Goal: Task Accomplishment & Management: Manage account settings

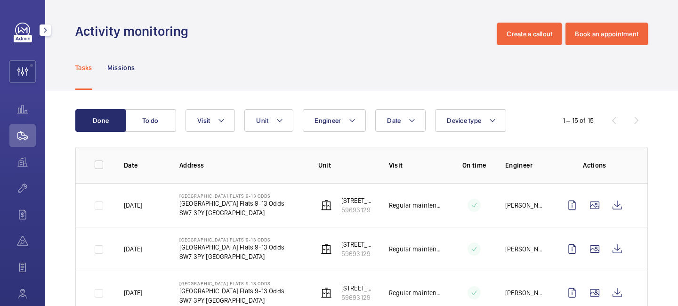
click at [43, 36] on div at bounding box center [45, 30] width 19 height 19
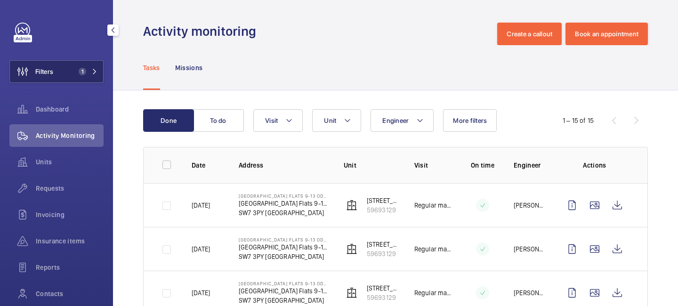
click at [103, 66] on button "Filters 1" at bounding box center [56, 71] width 94 height 23
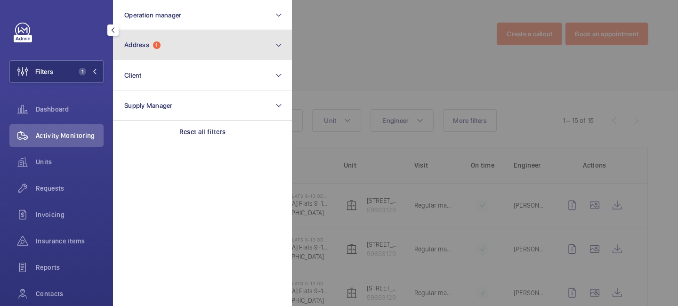
click at [164, 52] on button "Address 1" at bounding box center [202, 45] width 179 height 30
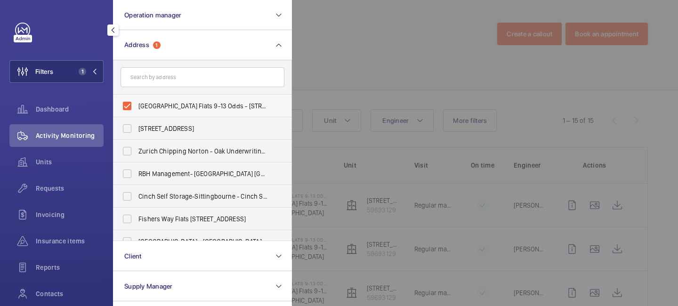
click at [131, 101] on label "Onslow Square Flats 9-13 Odds - Onslow Square Flats 9-13 Odds, LONDON SW7 3PY" at bounding box center [195, 106] width 164 height 23
click at [131, 101] on input "Onslow Square Flats 9-13 Odds - Onslow Square Flats 9-13 Odds, LONDON SW7 3PY" at bounding box center [127, 105] width 19 height 19
checkbox input "false"
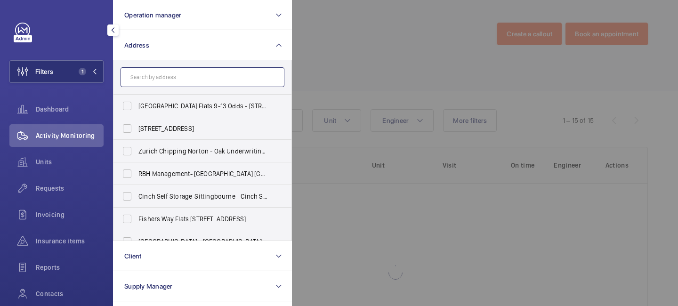
click at [176, 73] on input "text" at bounding box center [202, 77] width 164 height 20
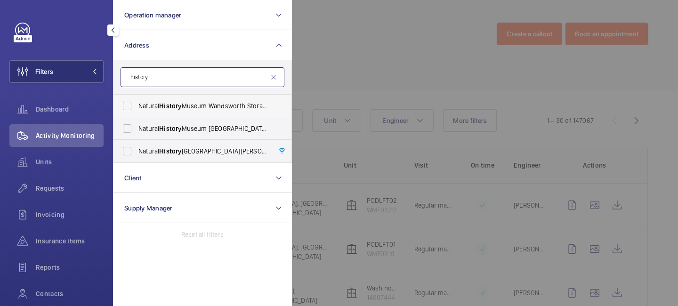
type input "history"
click at [128, 105] on label "Natural History Museum Wandsworth Storage Facility - Kimber Road, LONDON SW18 4…" at bounding box center [195, 106] width 164 height 23
click at [128, 105] on input "Natural History Museum Wandsworth Storage Facility - Kimber Road, LONDON SW18 4…" at bounding box center [127, 105] width 19 height 19
checkbox input "true"
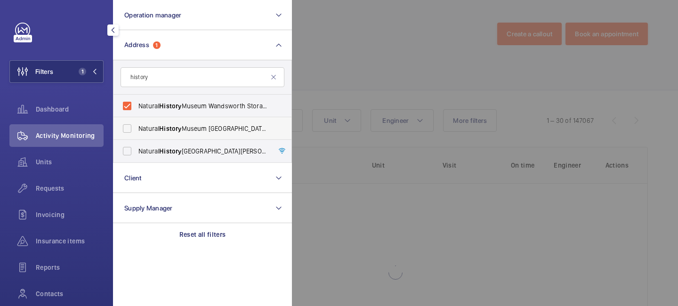
click at [128, 129] on label "Natural History Museum Tring - Akeman Street, TRING HP23 6AP" at bounding box center [195, 128] width 164 height 23
click at [128, 129] on input "Natural History Museum Tring - Akeman Street, TRING HP23 6AP" at bounding box center [127, 128] width 19 height 19
checkbox input "true"
click at [128, 157] on label "Natural History Museum - Cromwell Road, LONDON SW7 5BD" at bounding box center [195, 151] width 164 height 23
click at [128, 157] on input "Natural History Museum - Cromwell Road, LONDON SW7 5BD" at bounding box center [127, 151] width 19 height 19
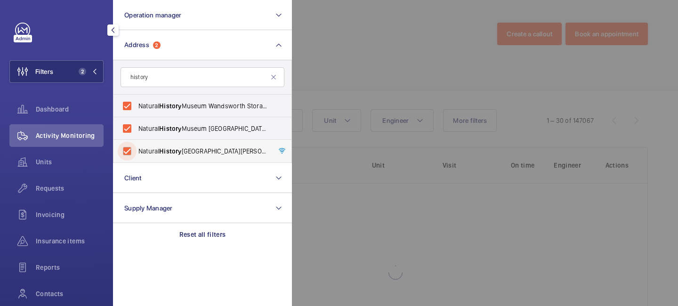
checkbox input "true"
click at [340, 79] on div at bounding box center [631, 153] width 678 height 306
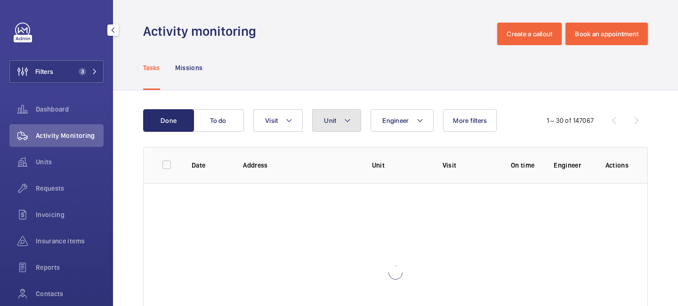
click at [346, 125] on mat-icon at bounding box center [348, 120] width 8 height 11
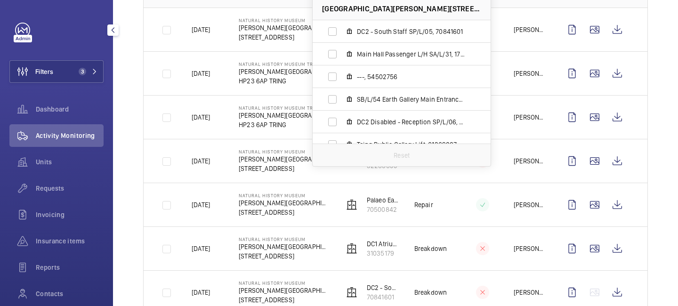
click at [551, 47] on td at bounding box center [597, 30] width 102 height 44
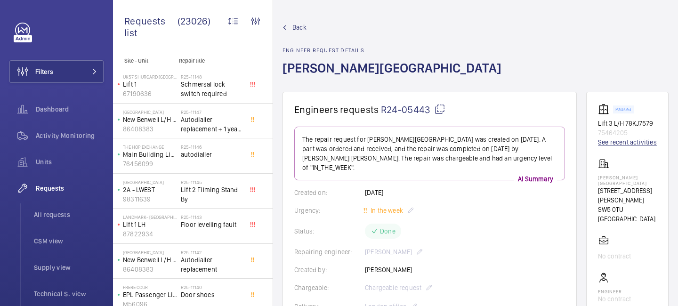
click at [608, 147] on link "See recent activities" at bounding box center [627, 141] width 59 height 9
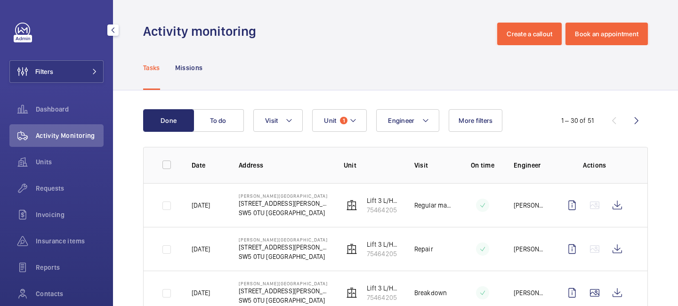
click at [112, 25] on button "button" at bounding box center [112, 29] width 11 height 11
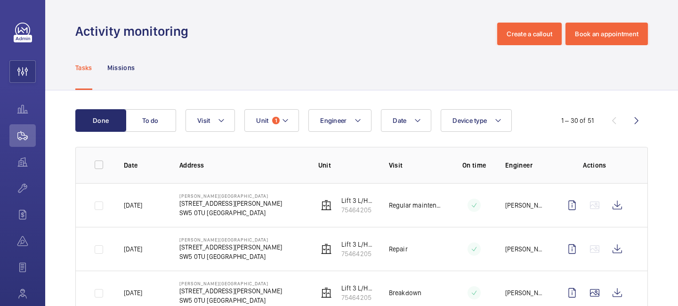
click at [237, 119] on div "Date Engineer Unit 1 Device type Visit" at bounding box center [359, 120] width 349 height 23
click at [223, 116] on mat-icon at bounding box center [221, 120] width 8 height 11
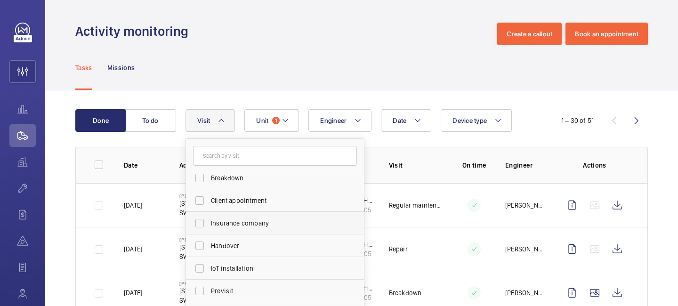
scroll to position [148, 0]
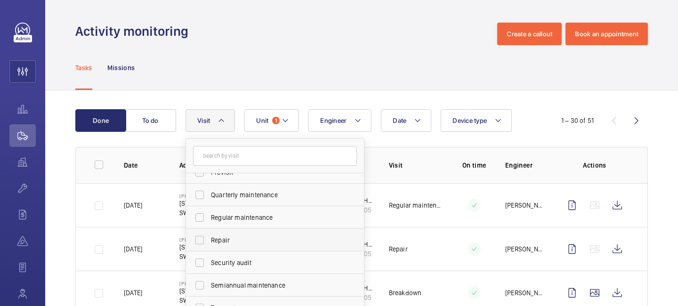
click at [239, 238] on span "Repair" at bounding box center [275, 239] width 129 height 9
click at [209, 238] on input "Repair" at bounding box center [199, 240] width 19 height 19
checkbox input "true"
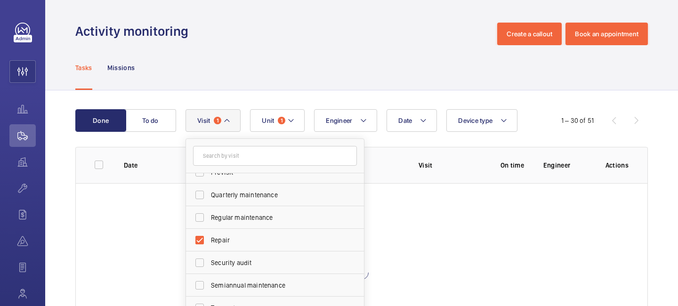
click at [365, 98] on div "Done To do Date Engineer Unit 1 Device type Visit 1 Annual maintenance Breakdow…" at bounding box center [361, 237] width 633 height 294
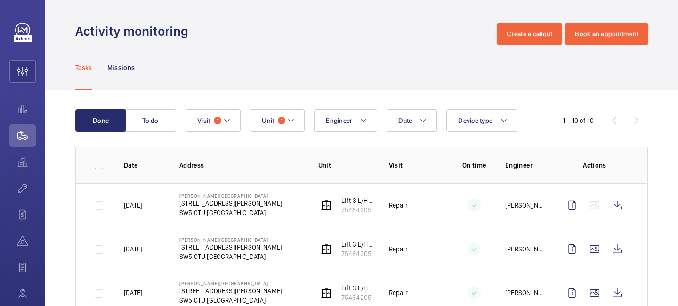
scroll to position [338, 0]
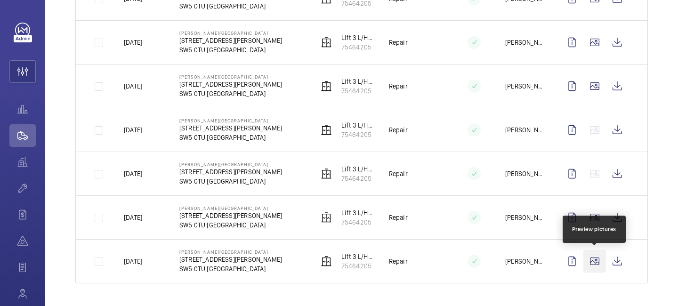
click at [594, 264] on wm-front-icon-button at bounding box center [594, 261] width 23 height 23
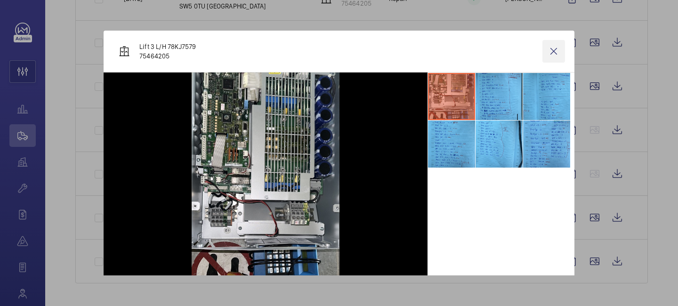
click at [548, 56] on wm-front-icon-button at bounding box center [553, 51] width 23 height 23
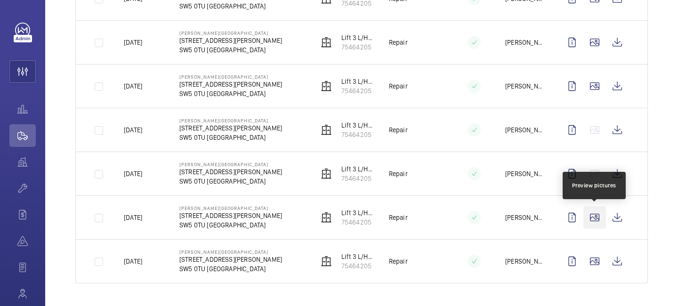
click at [590, 220] on wm-front-icon-button at bounding box center [594, 217] width 23 height 23
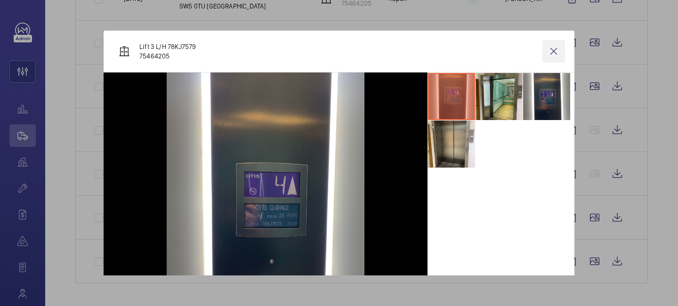
click at [553, 49] on wm-front-icon-button at bounding box center [553, 51] width 23 height 23
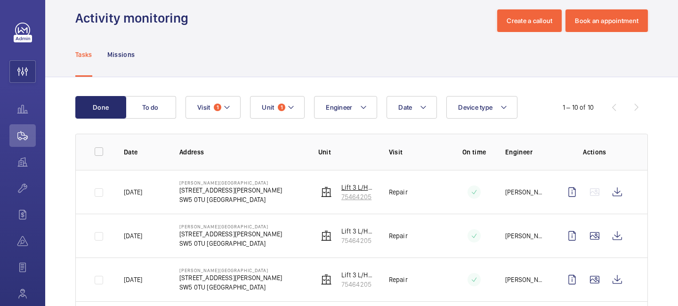
scroll to position [0, 0]
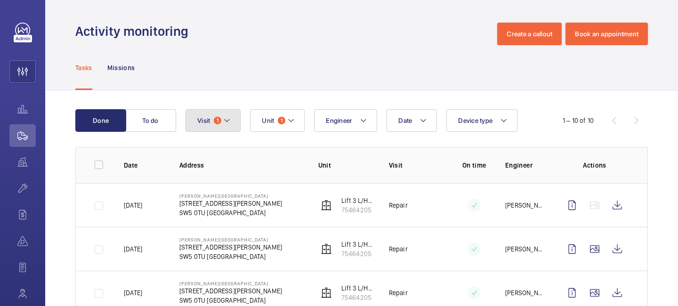
click at [238, 120] on button "Visit 1" at bounding box center [212, 120] width 55 height 23
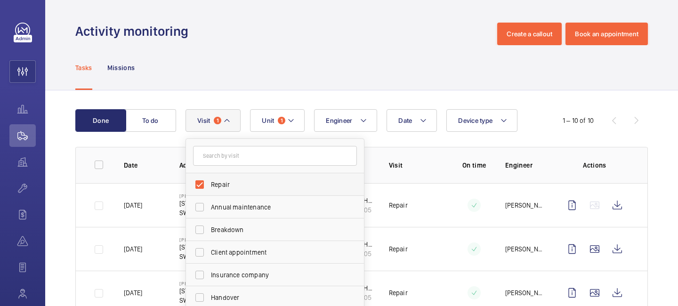
click at [201, 185] on label "Repair" at bounding box center [268, 184] width 164 height 23
click at [201, 185] on input "Repair" at bounding box center [199, 184] width 19 height 19
checkbox input "false"
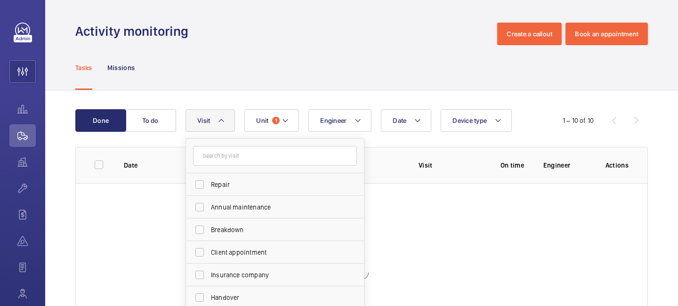
click at [294, 68] on div "Tasks Missions" at bounding box center [361, 67] width 572 height 45
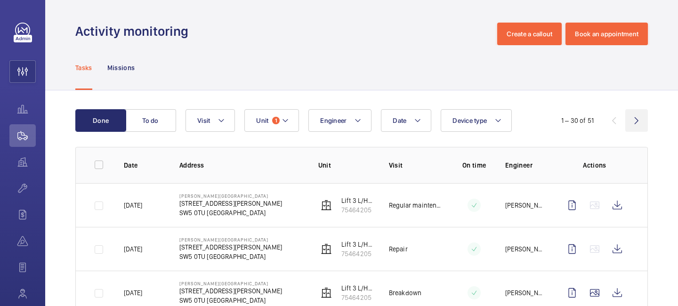
click at [642, 120] on wm-front-icon-button at bounding box center [636, 120] width 23 height 23
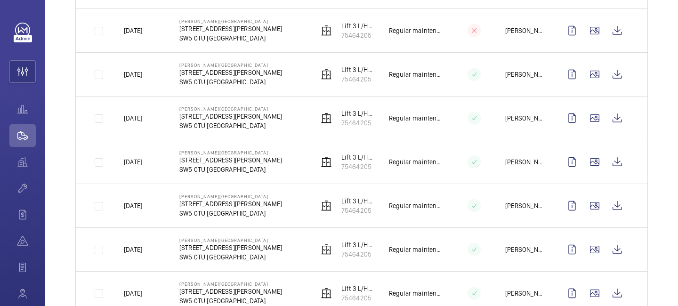
scroll to position [165, 0]
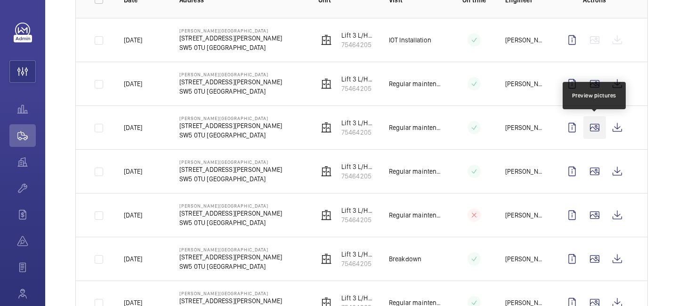
click at [591, 135] on wm-front-icon-button at bounding box center [594, 127] width 23 height 23
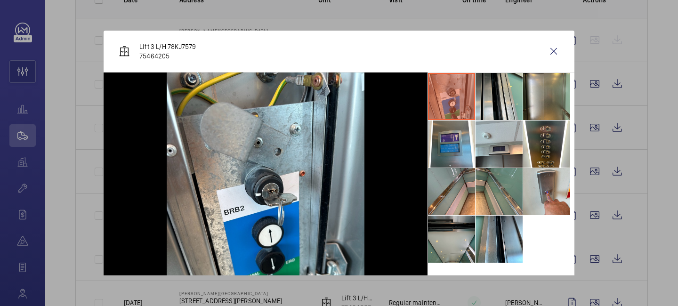
click at [590, 185] on div at bounding box center [339, 153] width 678 height 306
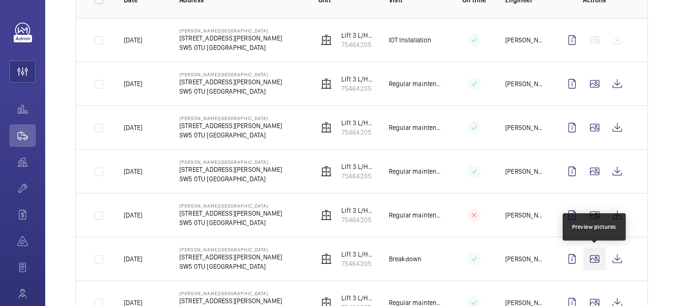
click at [595, 259] on wm-front-icon-button at bounding box center [594, 259] width 23 height 23
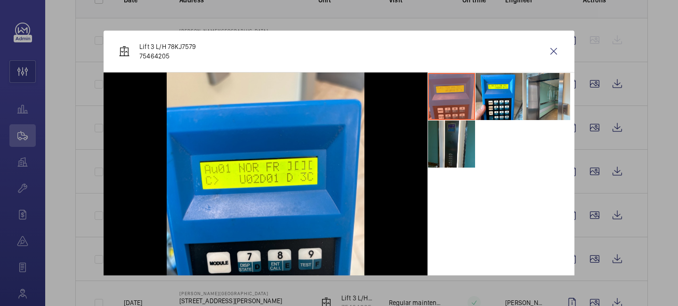
click at [588, 210] on div at bounding box center [339, 153] width 678 height 306
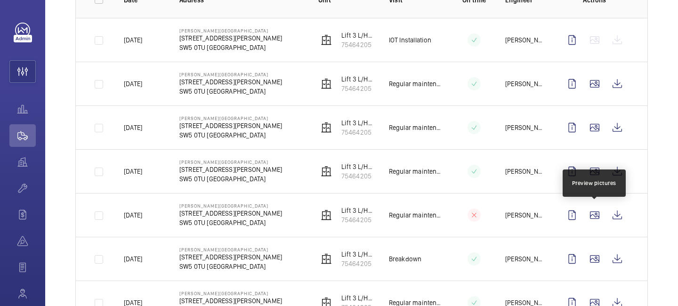
click at [588, 210] on wm-front-icon-button at bounding box center [594, 215] width 23 height 23
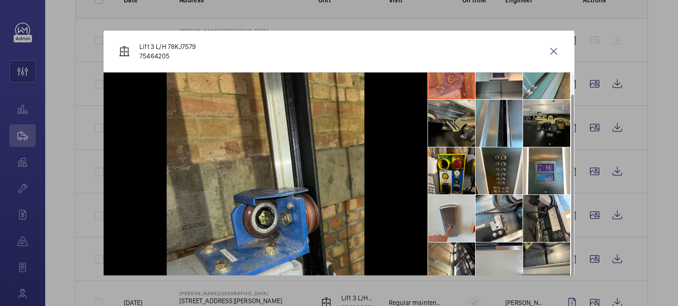
scroll to position [22, 0]
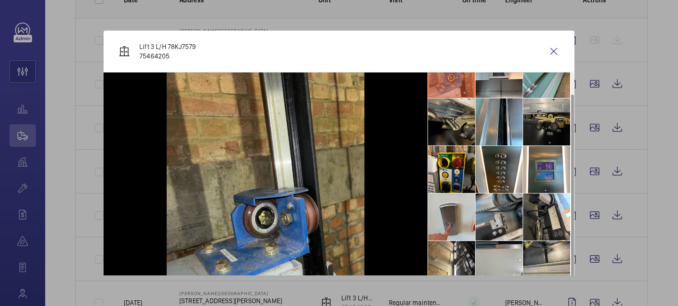
click at [504, 212] on li at bounding box center [498, 216] width 47 height 47
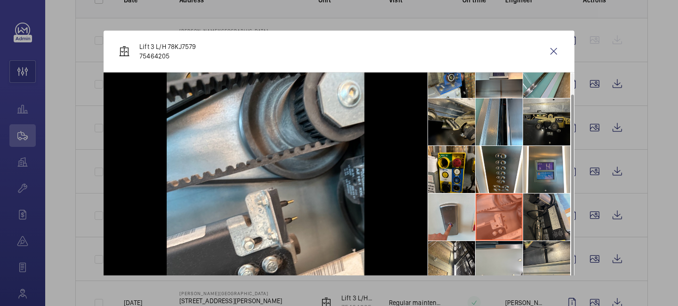
click at [542, 216] on li at bounding box center [546, 216] width 47 height 47
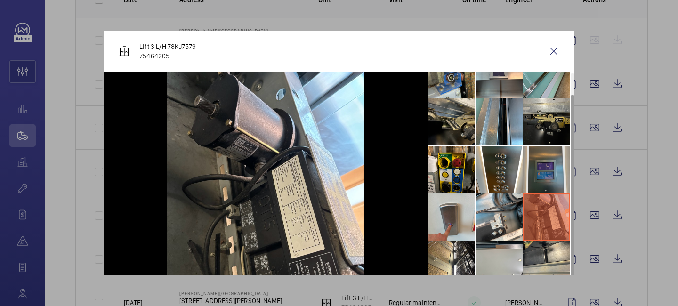
click at [543, 177] on li at bounding box center [546, 169] width 47 height 47
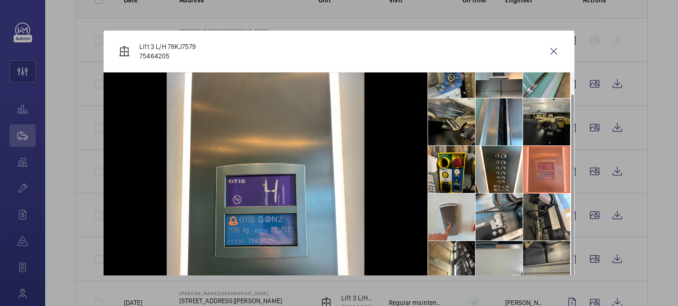
click at [543, 248] on li at bounding box center [546, 264] width 47 height 47
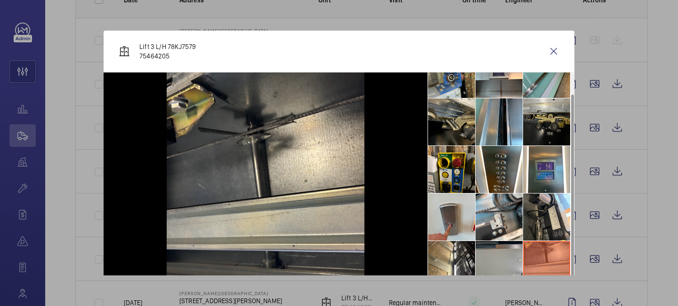
click at [514, 248] on li at bounding box center [498, 264] width 47 height 47
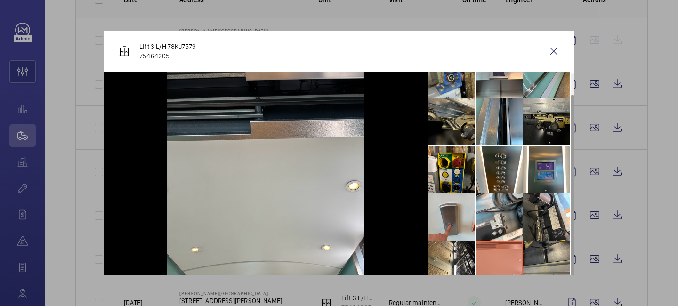
click at [558, 253] on li at bounding box center [546, 264] width 47 height 47
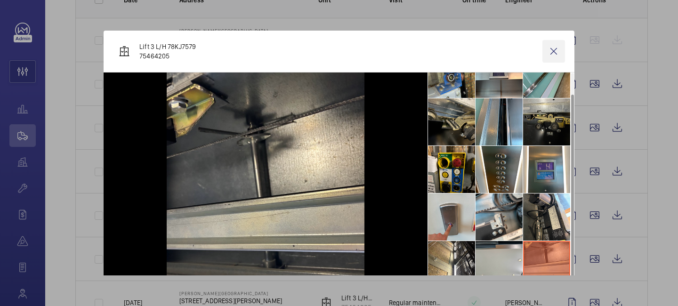
click at [553, 50] on wm-front-icon-button at bounding box center [553, 51] width 23 height 23
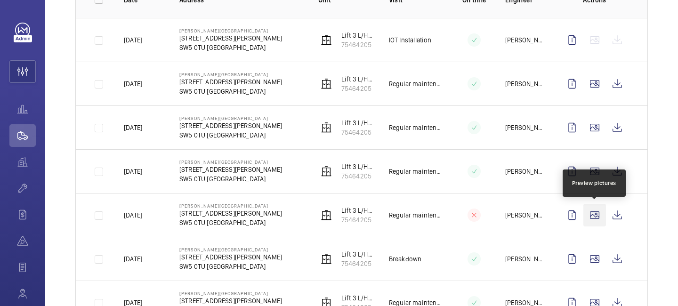
click at [592, 216] on wm-front-icon-button at bounding box center [594, 215] width 23 height 23
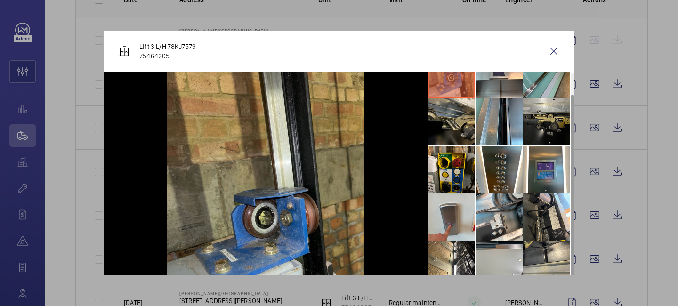
click at [643, 205] on div at bounding box center [339, 153] width 678 height 306
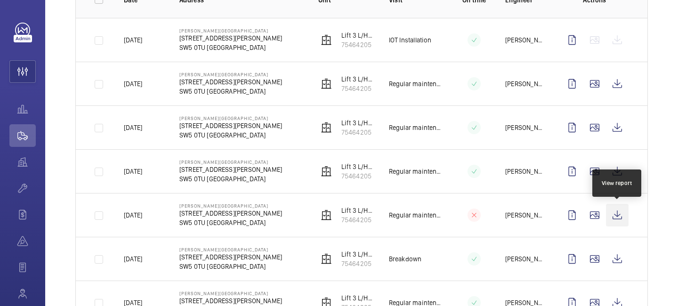
click at [627, 210] on wm-front-icon-button at bounding box center [617, 215] width 23 height 23
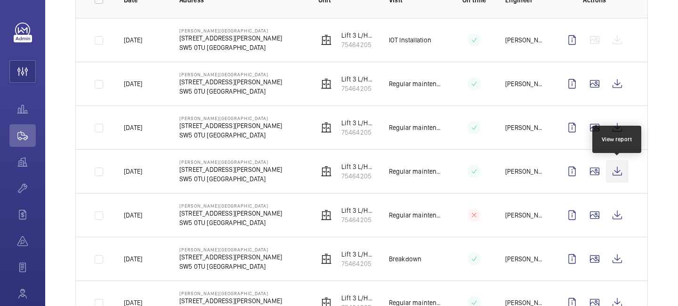
click at [619, 172] on wm-front-icon-button at bounding box center [617, 171] width 23 height 23
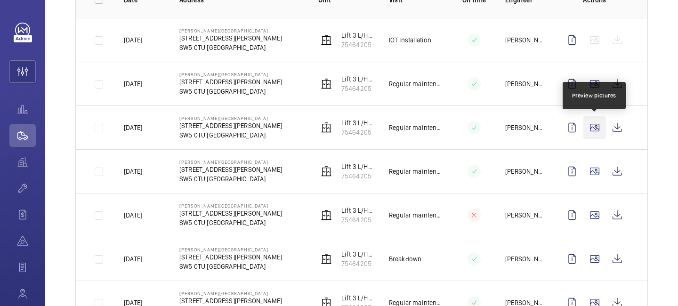
click at [597, 126] on wm-front-icon-button at bounding box center [594, 127] width 23 height 23
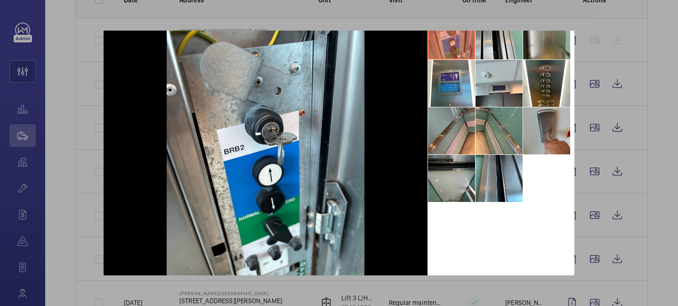
scroll to position [0, 0]
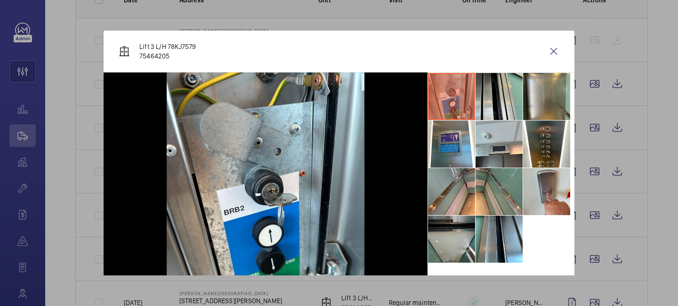
click at [630, 137] on div at bounding box center [339, 153] width 678 height 306
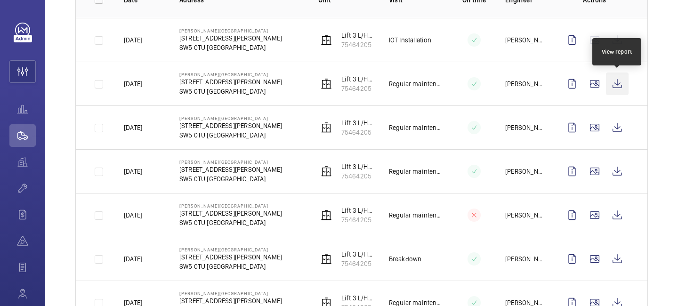
click at [616, 84] on wm-front-icon-button at bounding box center [617, 83] width 23 height 23
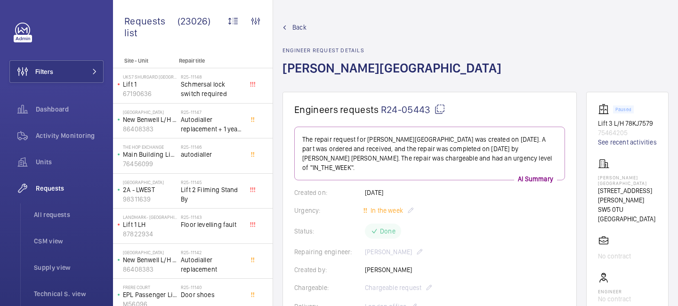
click at [438, 109] on mat-icon at bounding box center [439, 109] width 11 height 11
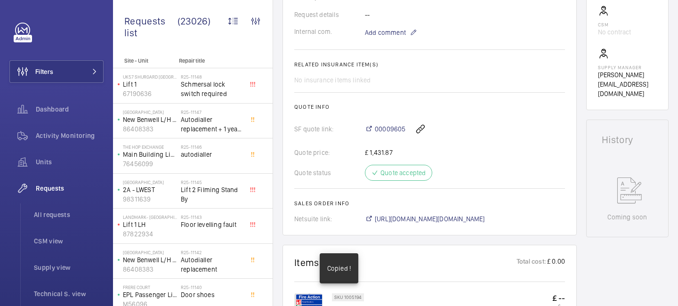
scroll to position [312, 0]
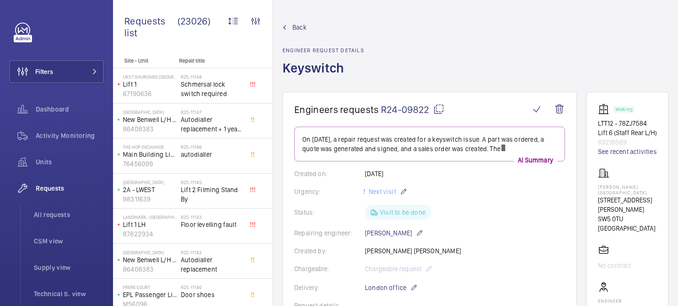
click at [438, 106] on mat-icon at bounding box center [438, 109] width 11 height 11
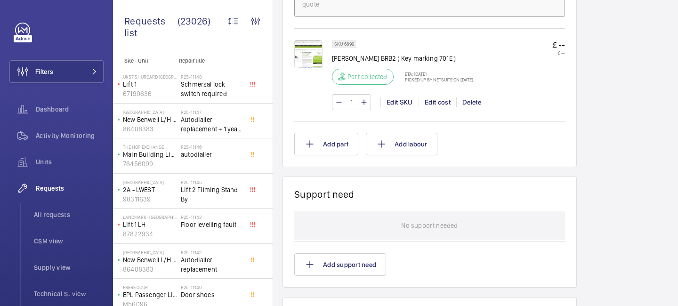
scroll to position [840, 0]
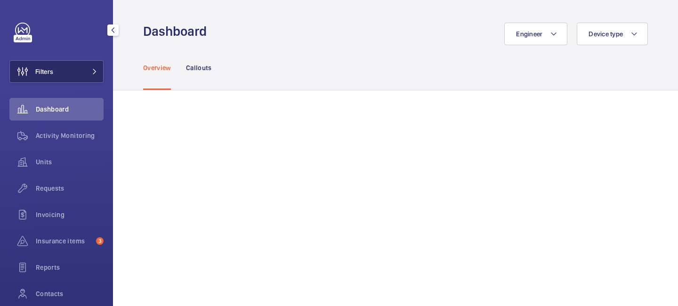
click at [98, 70] on button "Filters" at bounding box center [56, 71] width 94 height 23
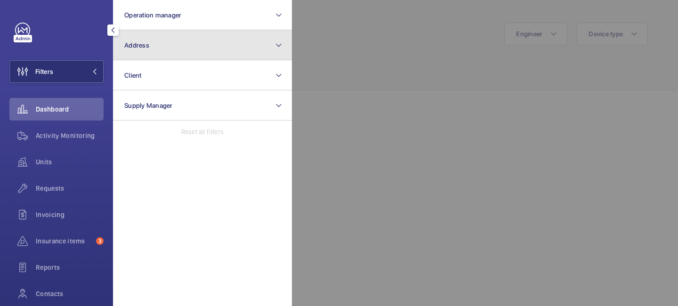
click at [159, 50] on button "Address" at bounding box center [202, 45] width 179 height 30
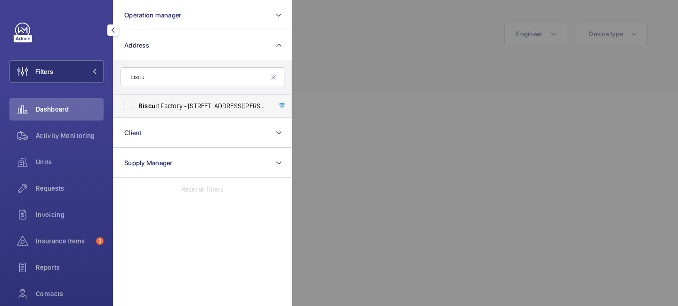
type input "biscu"
click at [172, 105] on span "Biscu it Factory - [STREET_ADDRESS][PERSON_NAME]" at bounding box center [202, 105] width 129 height 9
click at [137, 105] on input "Biscu it Factory - [STREET_ADDRESS][PERSON_NAME]" at bounding box center [127, 105] width 19 height 19
checkbox input "true"
click at [305, 81] on div at bounding box center [631, 153] width 678 height 306
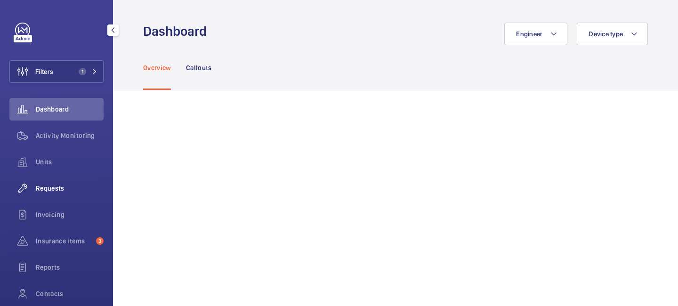
click at [70, 184] on span "Requests" at bounding box center [70, 188] width 68 height 9
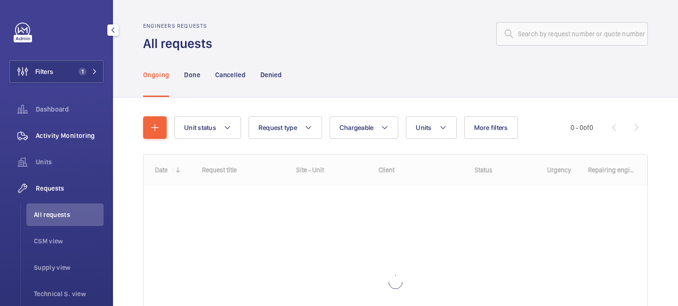
click at [68, 141] on div "Activity Monitoring" at bounding box center [56, 135] width 94 height 23
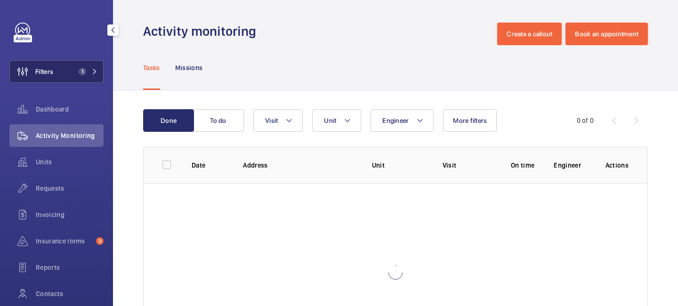
click at [94, 75] on span "1" at bounding box center [86, 72] width 23 height 8
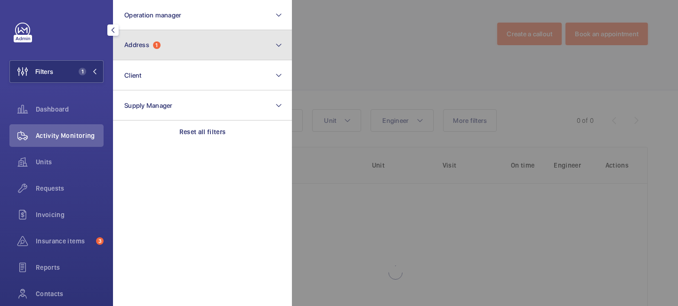
click at [171, 50] on button "Address 1" at bounding box center [202, 45] width 179 height 30
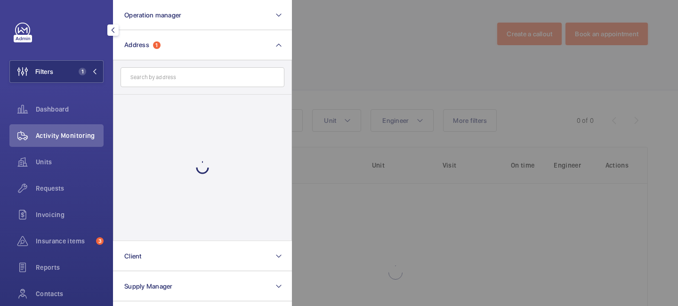
click at [177, 82] on input "text" at bounding box center [202, 77] width 164 height 20
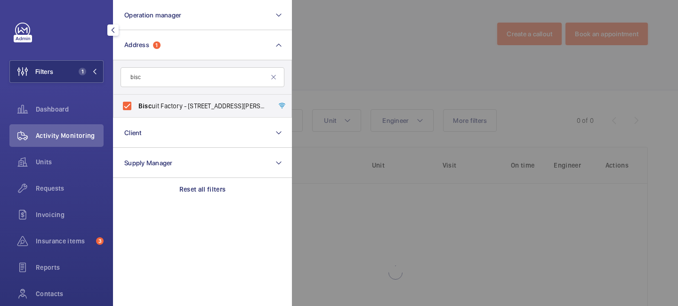
type input "bisc"
click at [323, 20] on div at bounding box center [631, 153] width 678 height 306
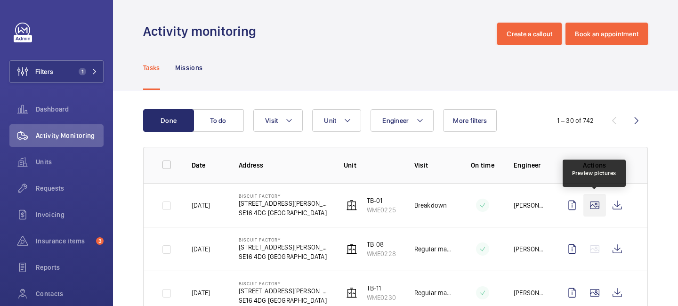
click at [596, 209] on wm-front-icon-button at bounding box center [594, 205] width 23 height 23
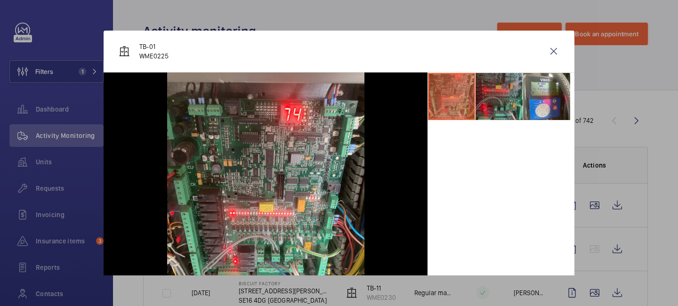
click at [511, 100] on li at bounding box center [498, 96] width 47 height 47
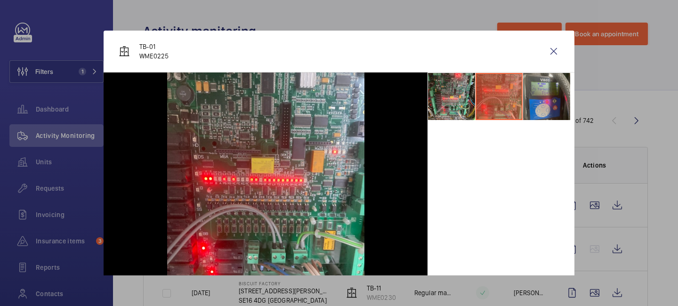
click at [548, 103] on li at bounding box center [546, 96] width 47 height 47
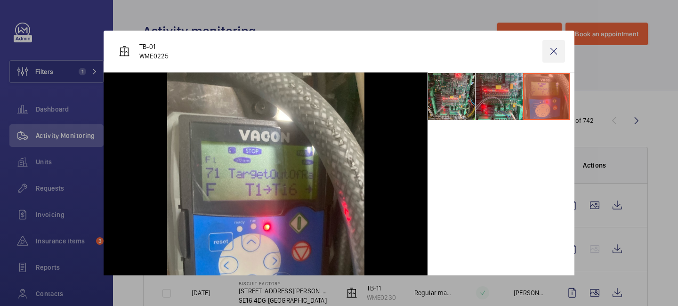
click at [554, 54] on wm-front-icon-button at bounding box center [553, 51] width 23 height 23
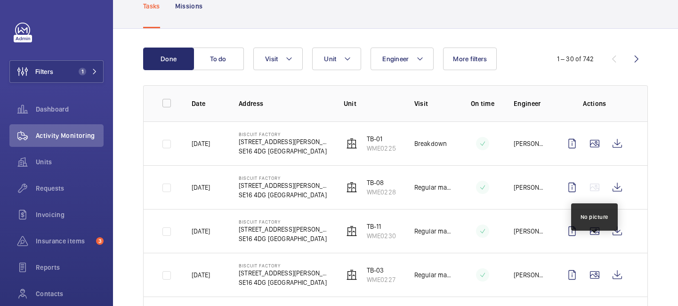
scroll to position [63, 0]
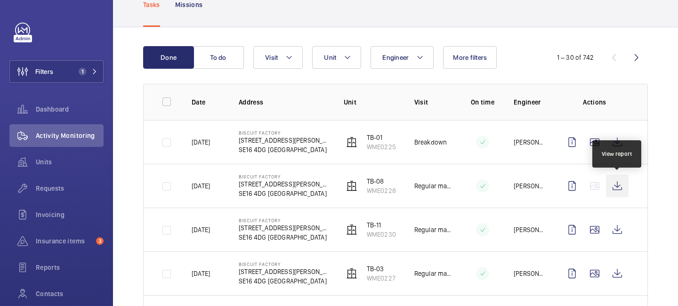
click at [614, 185] on wm-front-icon-button at bounding box center [617, 186] width 23 height 23
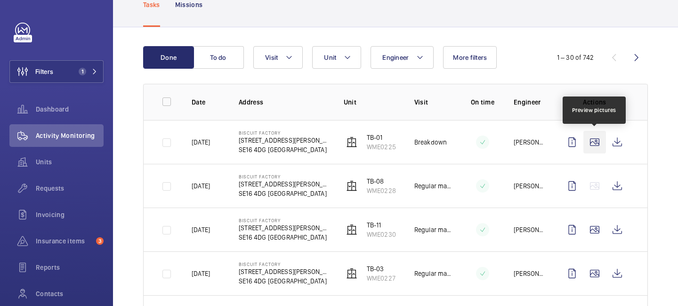
click at [597, 146] on wm-front-icon-button at bounding box center [594, 142] width 23 height 23
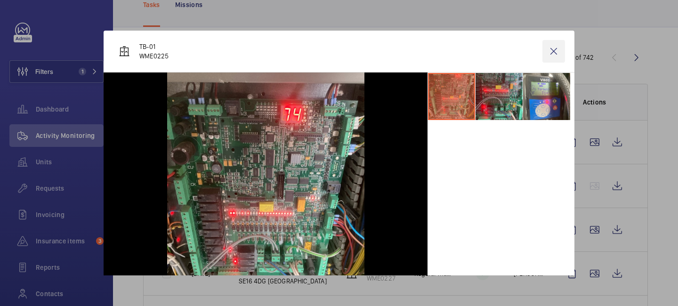
click at [555, 51] on wm-front-icon-button at bounding box center [553, 51] width 23 height 23
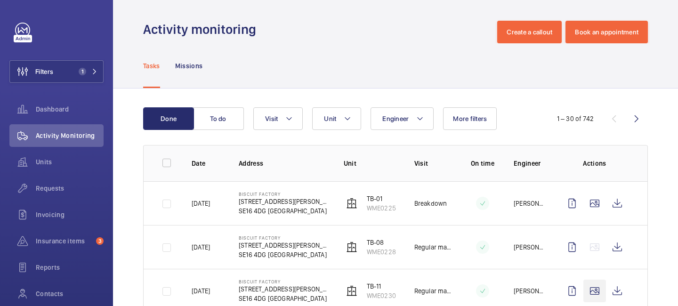
scroll to position [0, 0]
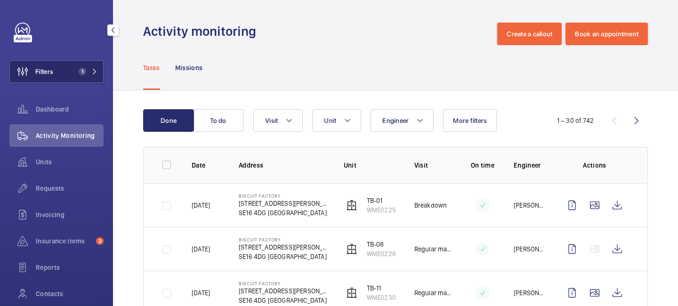
click at [98, 76] on button "Filters 1" at bounding box center [56, 71] width 94 height 23
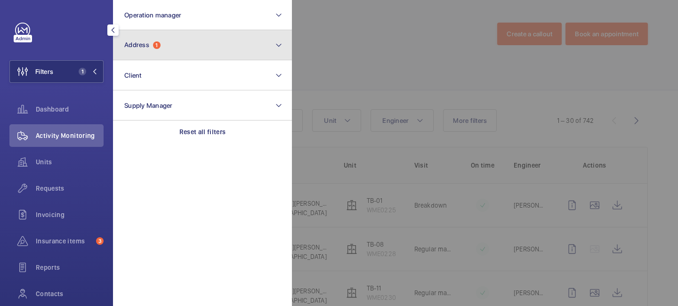
click at [179, 55] on button "Address 1" at bounding box center [202, 45] width 179 height 30
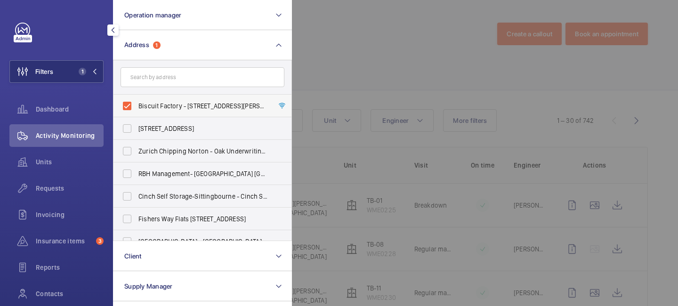
click at [134, 101] on label "Biscuit Factory - 100 Drummond Road, LONDON SE16 4DG" at bounding box center [195, 106] width 164 height 23
click at [134, 101] on input "Biscuit Factory - 100 Drummond Road, LONDON SE16 4DG" at bounding box center [127, 105] width 19 height 19
checkbox input "false"
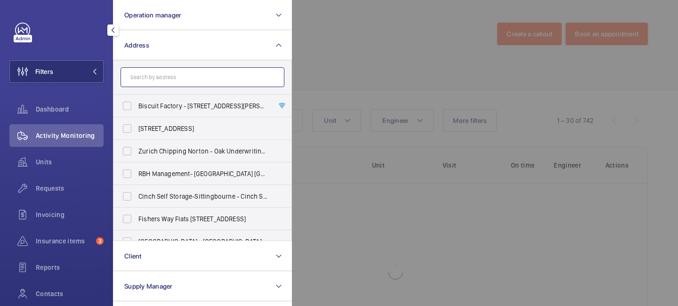
click at [168, 77] on input "text" at bounding box center [202, 77] width 164 height 20
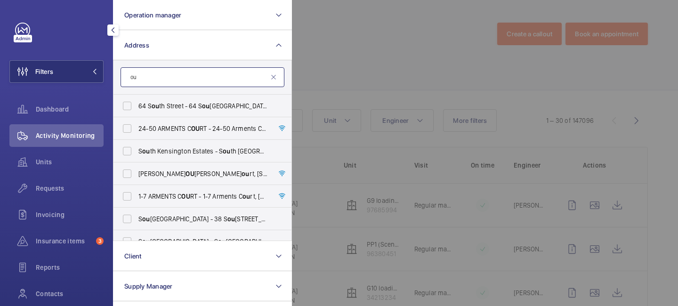
type input "o"
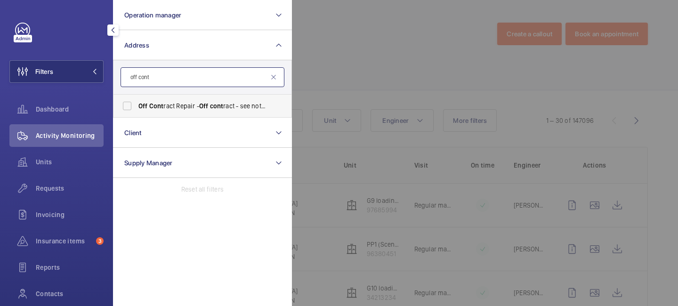
type input "off cont"
click at [195, 112] on label "Off Cont ract Repair - Off cont ract - see notes in description, LONDON XXXX" at bounding box center [195, 106] width 164 height 23
click at [137, 112] on input "Off Cont ract Repair - Off cont ract - see notes in description, LONDON XXXX" at bounding box center [127, 105] width 19 height 19
checkbox input "true"
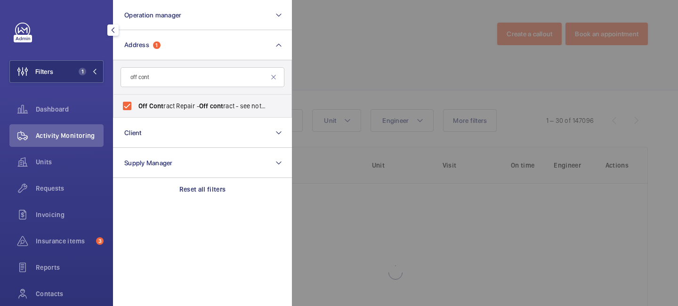
click at [321, 77] on div at bounding box center [631, 153] width 678 height 306
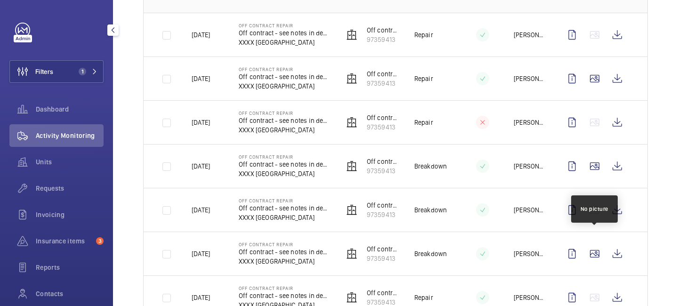
scroll to position [172, 0]
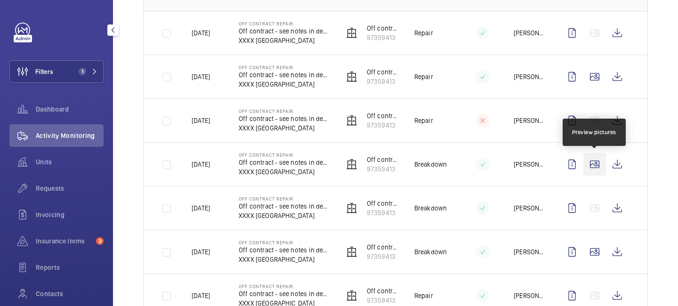
click at [596, 169] on wm-front-icon-button at bounding box center [594, 164] width 23 height 23
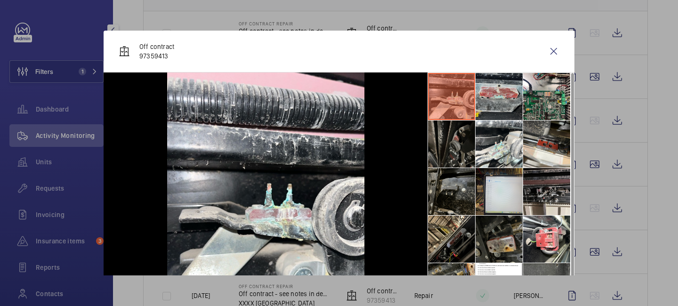
click at [507, 105] on li at bounding box center [498, 96] width 47 height 47
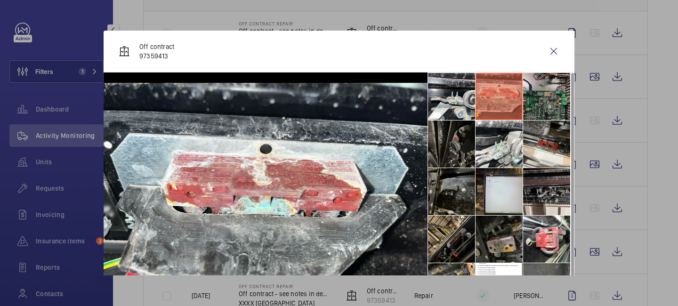
click at [530, 103] on li at bounding box center [546, 96] width 47 height 47
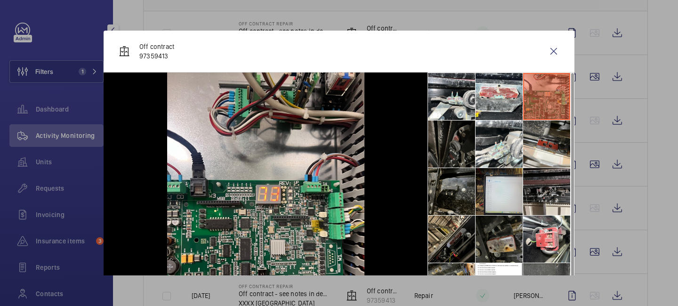
click at [452, 147] on li at bounding box center [451, 143] width 47 height 47
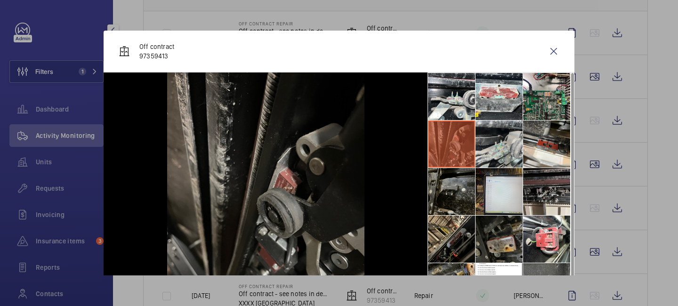
click at [488, 148] on li at bounding box center [498, 143] width 47 height 47
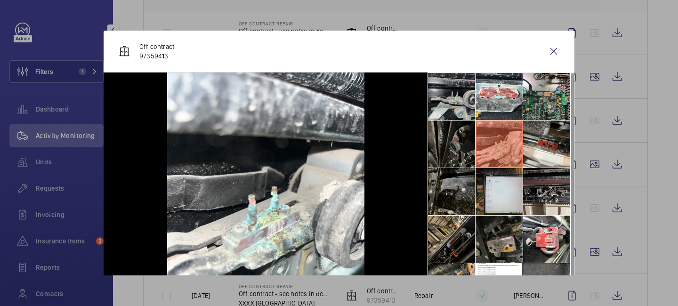
click at [448, 112] on li at bounding box center [451, 96] width 47 height 47
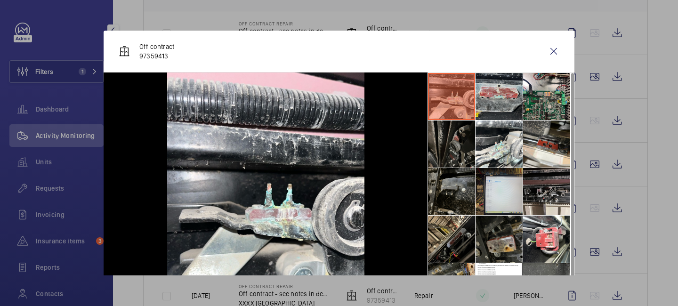
click at [491, 106] on li at bounding box center [498, 96] width 47 height 47
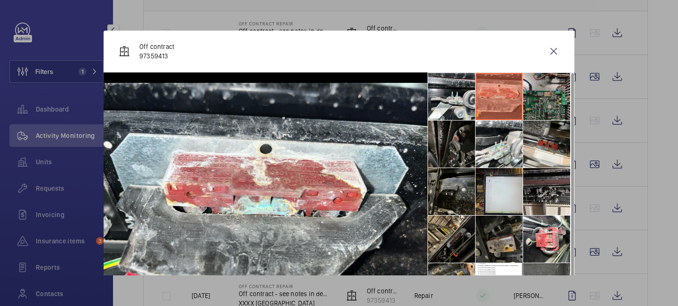
click at [559, 96] on li at bounding box center [546, 96] width 47 height 47
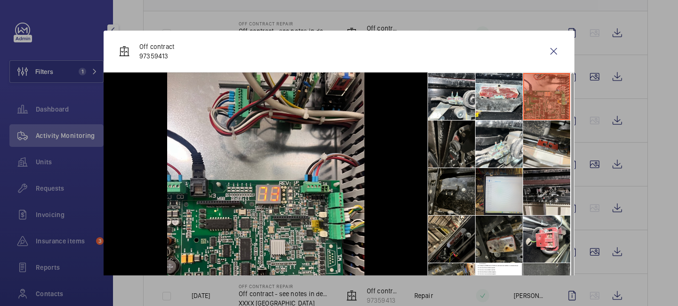
scroll to position [22, 0]
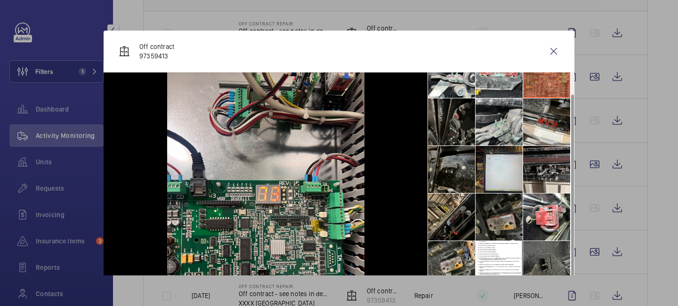
click at [503, 135] on li at bounding box center [498, 121] width 47 height 47
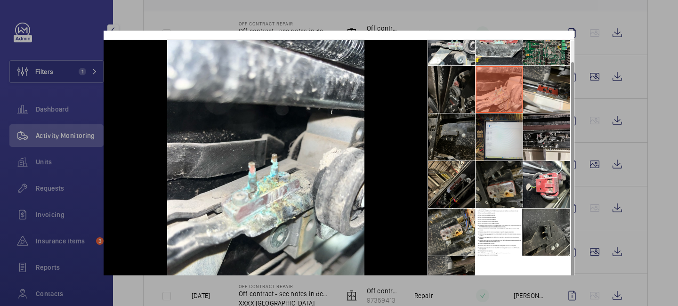
scroll to position [34, 0]
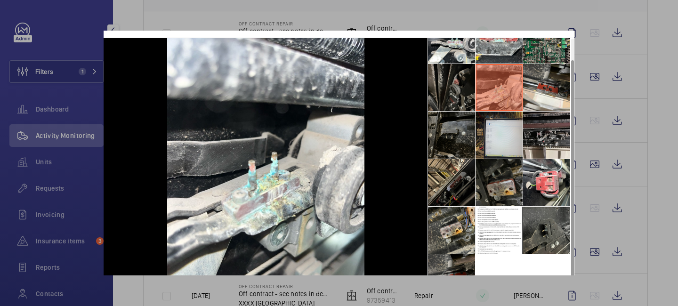
click at [462, 139] on li at bounding box center [451, 135] width 47 height 47
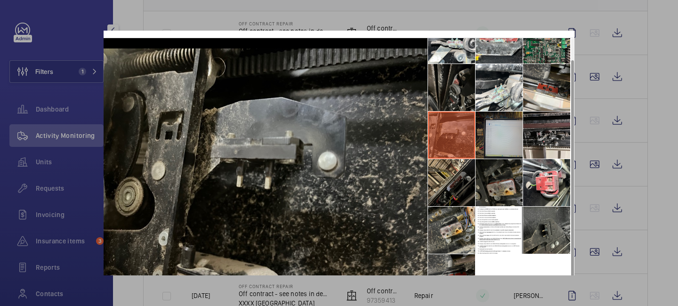
click at [490, 136] on li at bounding box center [498, 135] width 47 height 47
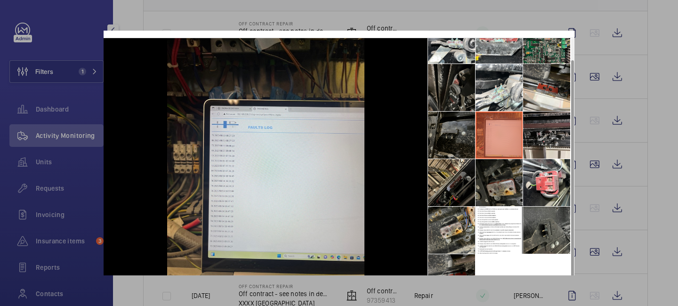
click at [456, 138] on li at bounding box center [451, 135] width 47 height 47
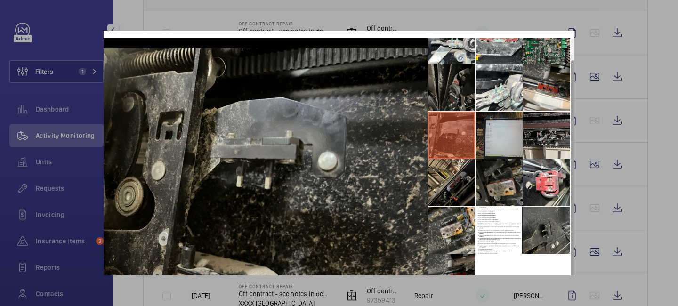
click at [510, 137] on li at bounding box center [498, 135] width 47 height 47
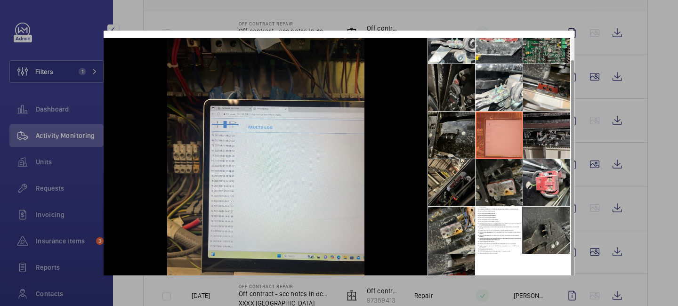
click at [549, 136] on li at bounding box center [546, 135] width 47 height 47
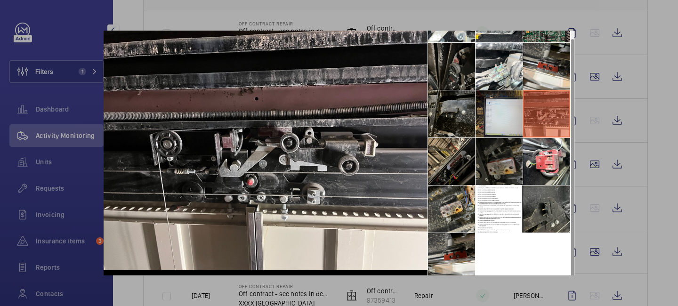
scroll to position [61, 0]
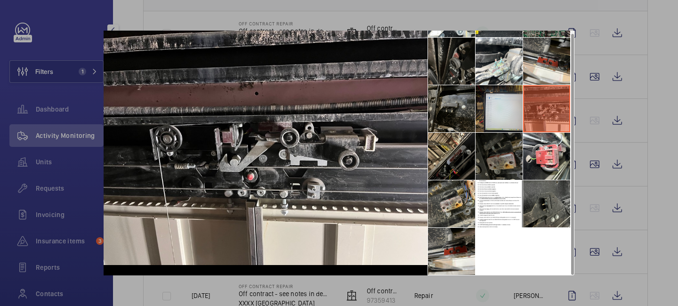
click at [504, 154] on li at bounding box center [498, 156] width 47 height 47
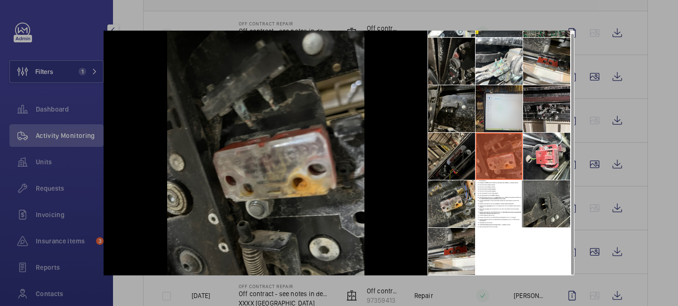
click at [462, 162] on li at bounding box center [451, 156] width 47 height 47
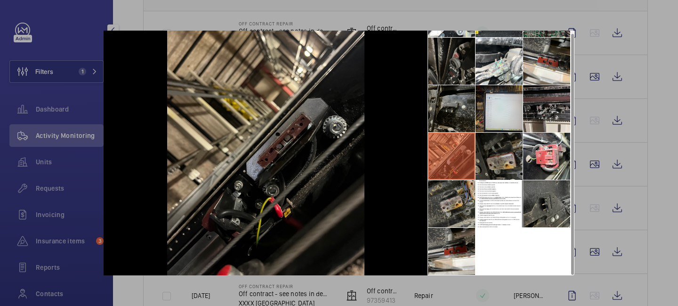
click at [463, 209] on li at bounding box center [451, 203] width 47 height 47
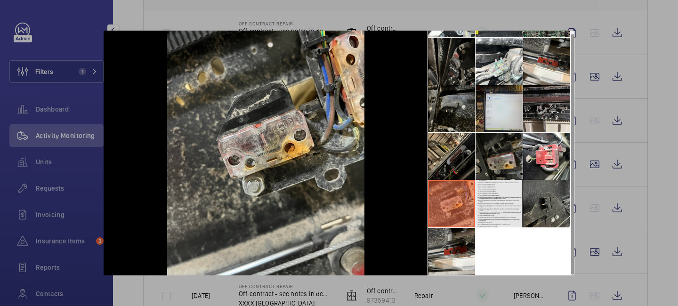
click at [499, 218] on li at bounding box center [498, 203] width 47 height 47
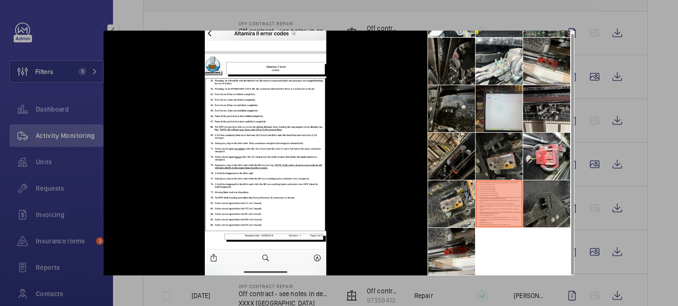
click at [536, 213] on li at bounding box center [546, 203] width 47 height 47
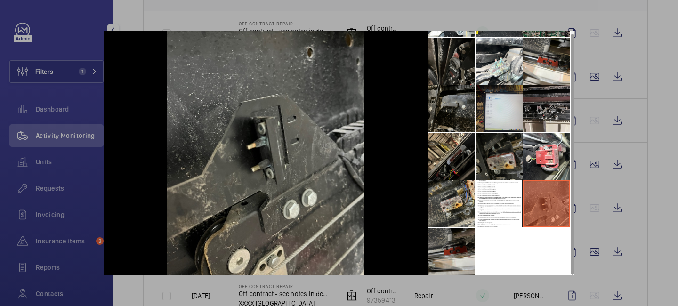
click at [449, 257] on li at bounding box center [451, 251] width 47 height 47
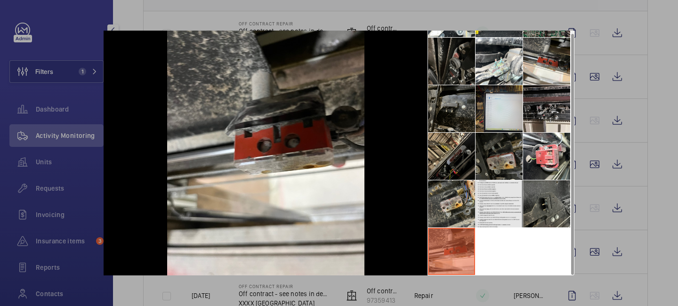
click at [495, 206] on li at bounding box center [498, 203] width 47 height 47
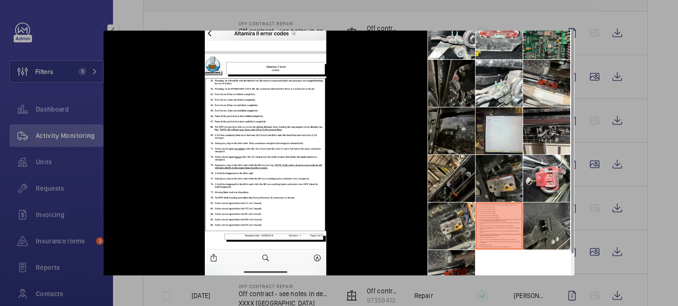
scroll to position [0, 0]
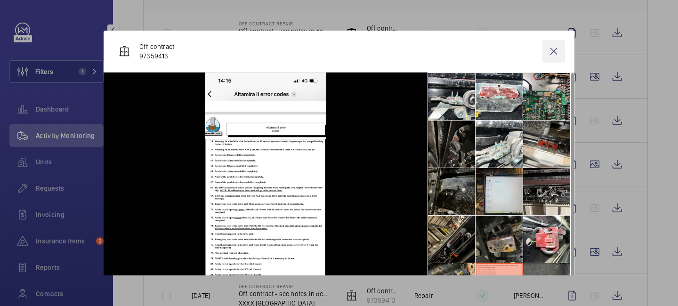
click at [550, 55] on wm-front-icon-button at bounding box center [553, 51] width 23 height 23
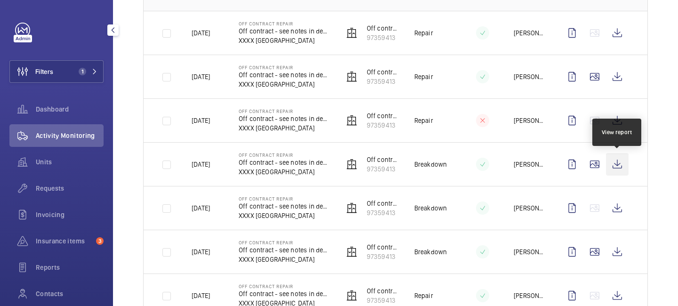
click at [617, 159] on wm-front-icon-button at bounding box center [617, 164] width 23 height 23
click at [56, 189] on span "Requests" at bounding box center [70, 188] width 68 height 9
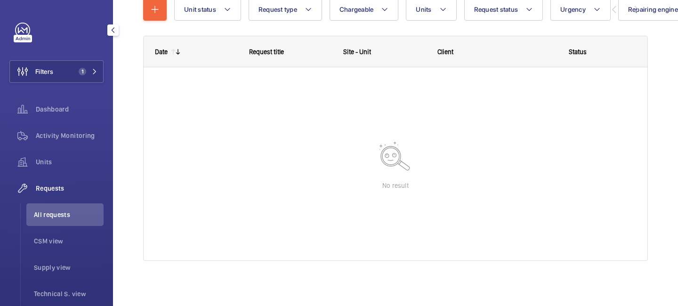
scroll to position [118, 0]
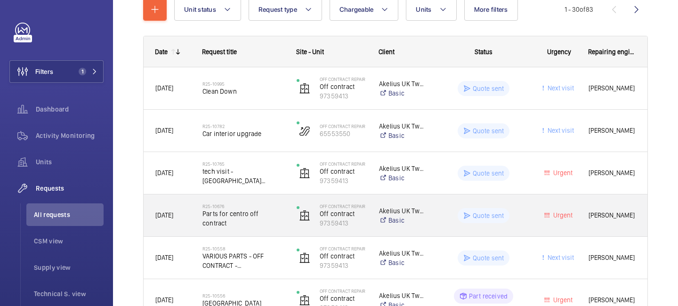
click at [257, 223] on span "Parts for centro off contract" at bounding box center [243, 218] width 82 height 19
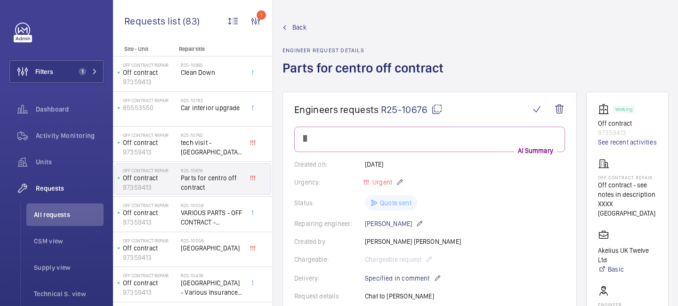
click at [298, 28] on span "Back" at bounding box center [299, 27] width 14 height 9
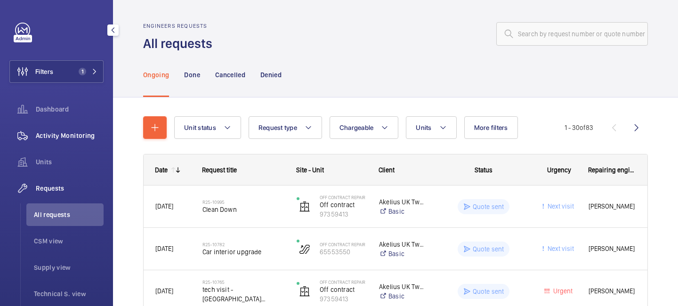
click at [84, 135] on span "Activity Monitoring" at bounding box center [70, 135] width 68 height 9
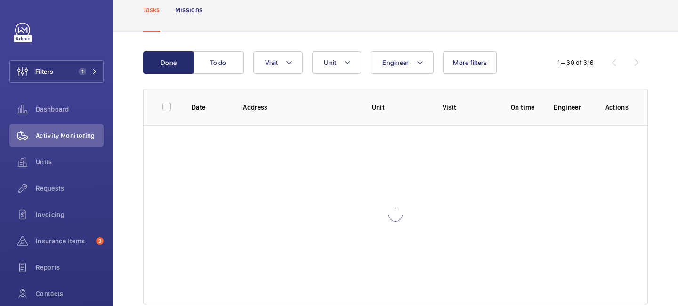
scroll to position [79, 0]
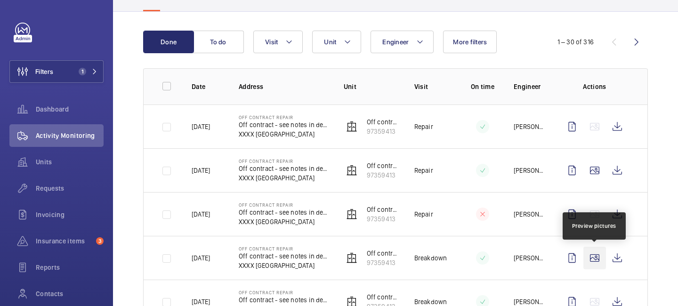
click at [601, 254] on wm-front-icon-button at bounding box center [594, 258] width 23 height 23
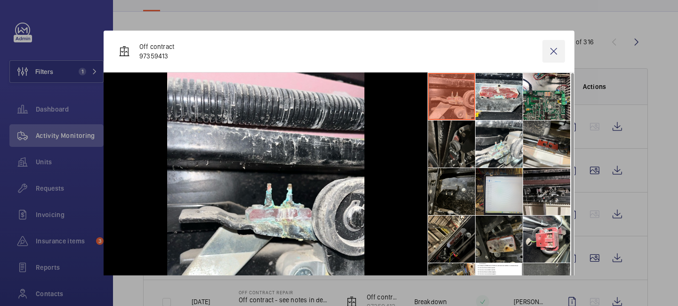
click at [553, 50] on wm-front-icon-button at bounding box center [553, 51] width 23 height 23
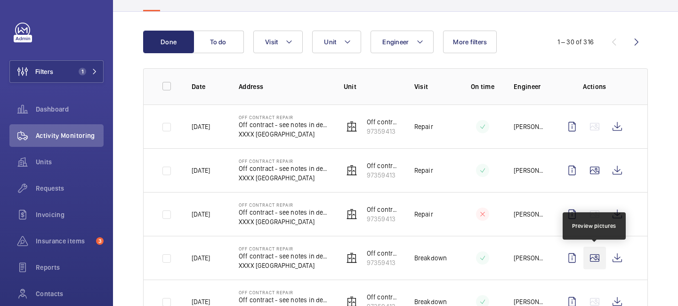
click at [601, 258] on wm-front-icon-button at bounding box center [594, 258] width 23 height 23
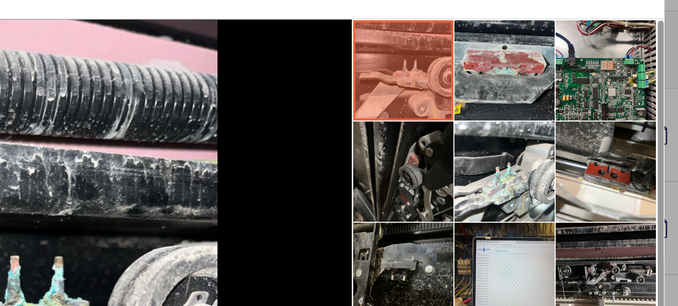
click at [498, 107] on li at bounding box center [498, 96] width 47 height 47
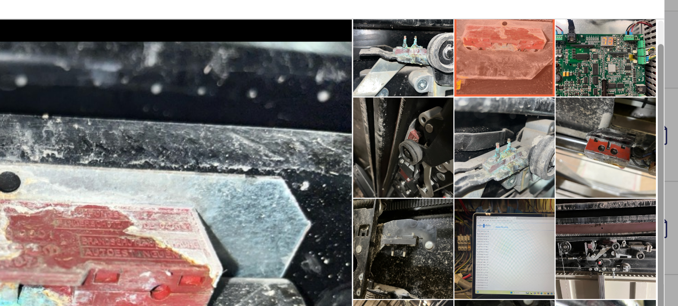
scroll to position [22, 0]
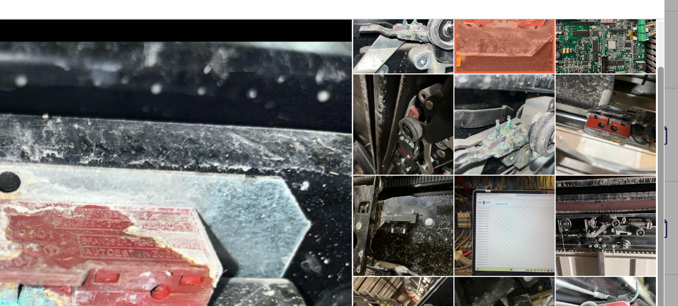
click at [498, 131] on li at bounding box center [498, 121] width 47 height 47
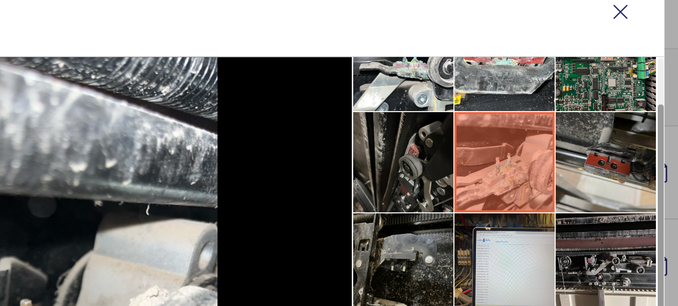
click at [538, 112] on li at bounding box center [546, 121] width 47 height 47
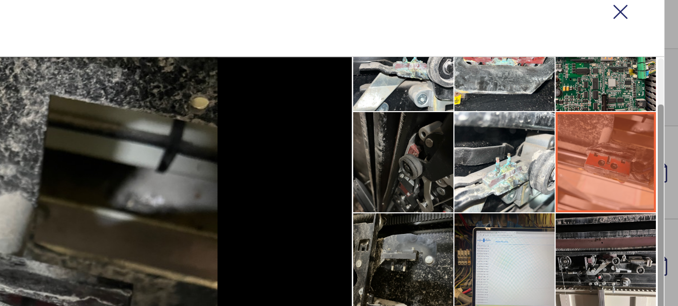
click at [458, 123] on li at bounding box center [451, 121] width 47 height 47
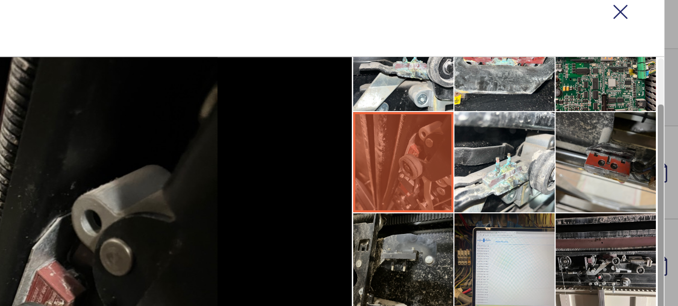
click at [535, 120] on li at bounding box center [546, 121] width 47 height 47
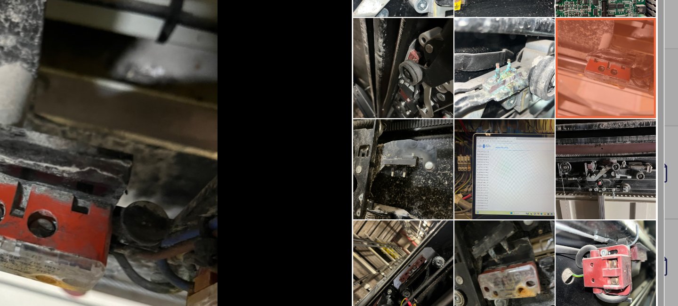
scroll to position [0, 0]
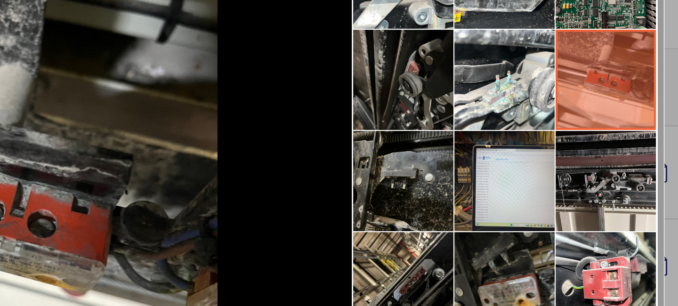
click at [542, 92] on li at bounding box center [546, 83] width 47 height 47
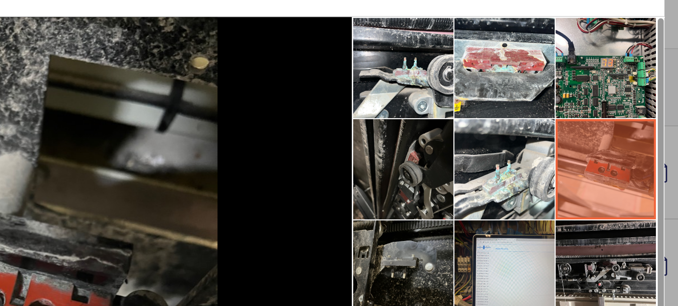
scroll to position [3, 0]
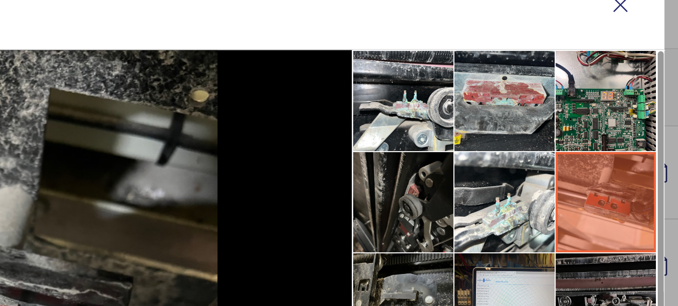
click at [506, 95] on li at bounding box center [498, 93] width 47 height 47
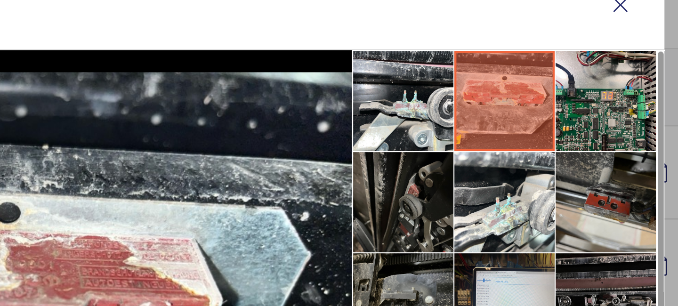
scroll to position [22, 0]
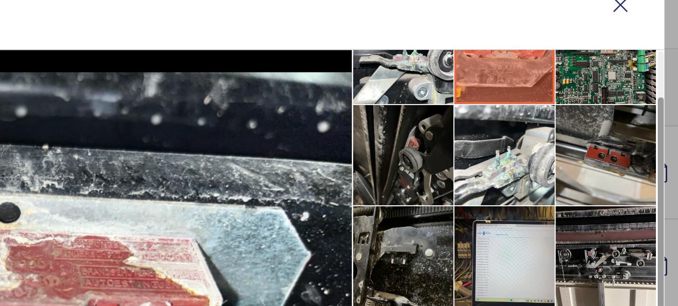
click at [543, 123] on li at bounding box center [546, 118] width 47 height 47
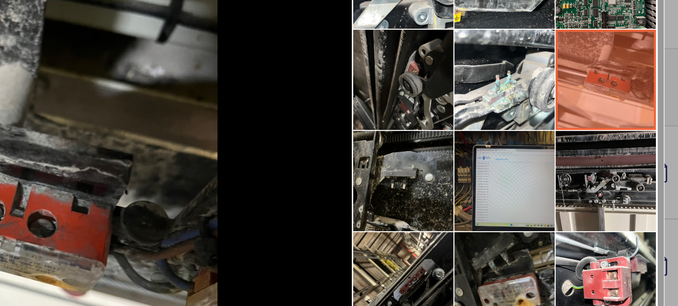
scroll to position [0, 0]
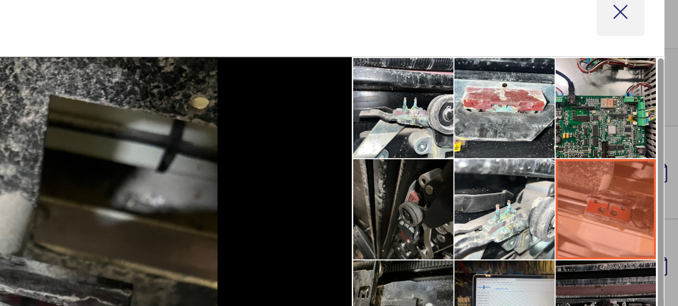
click at [554, 54] on wm-front-icon-button at bounding box center [553, 51] width 23 height 23
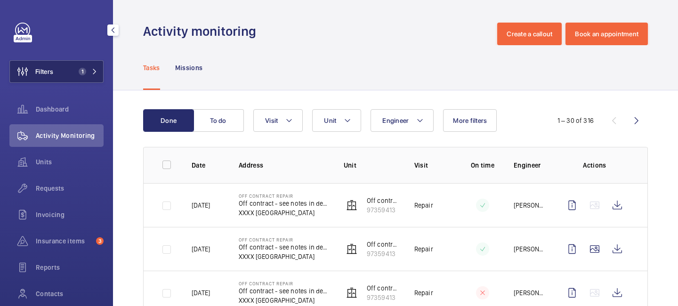
click at [93, 72] on mat-icon at bounding box center [95, 72] width 6 height 6
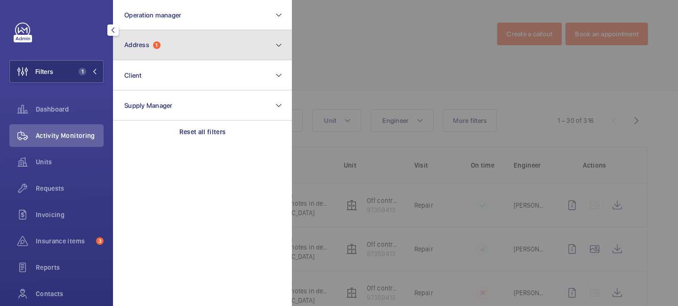
click at [158, 52] on button "Address 1" at bounding box center [202, 45] width 179 height 30
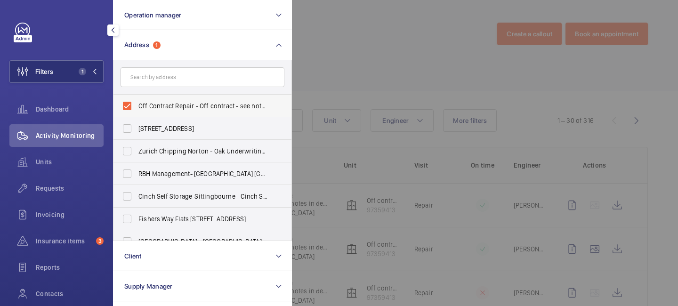
click at [197, 105] on span "Off Contract Repair - Off contract - see notes in description, LONDON XXXX" at bounding box center [202, 105] width 129 height 9
click at [137, 105] on input "Off Contract Repair - Off contract - see notes in description, LONDON XXXX" at bounding box center [127, 105] width 19 height 19
checkbox input "false"
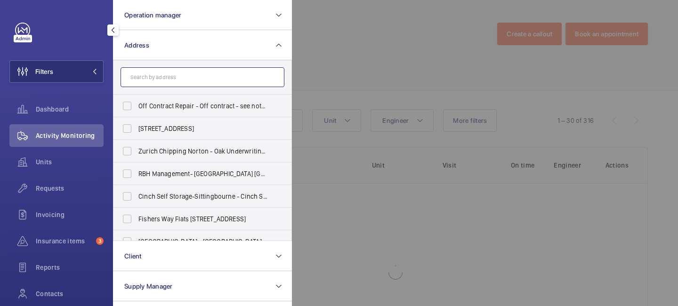
click at [194, 79] on input "text" at bounding box center [202, 77] width 164 height 20
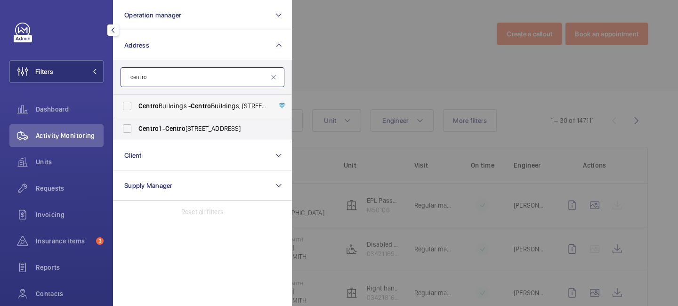
type input "centro"
click at [193, 108] on span "Centro" at bounding box center [201, 106] width 20 height 8
click at [137, 108] on input "Centro Buildings - Centro Buildings, 20-23 Mandela Street, Camden, London, NW1 …" at bounding box center [127, 105] width 19 height 19
checkbox input "true"
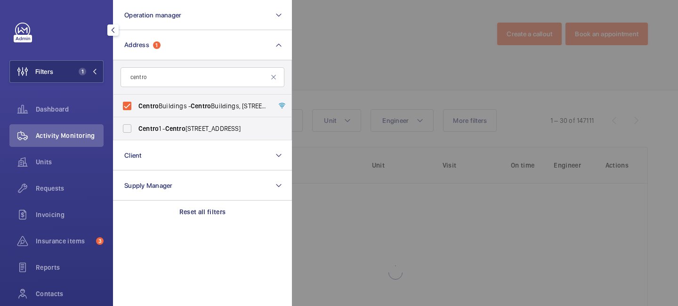
click at [359, 77] on div at bounding box center [631, 153] width 678 height 306
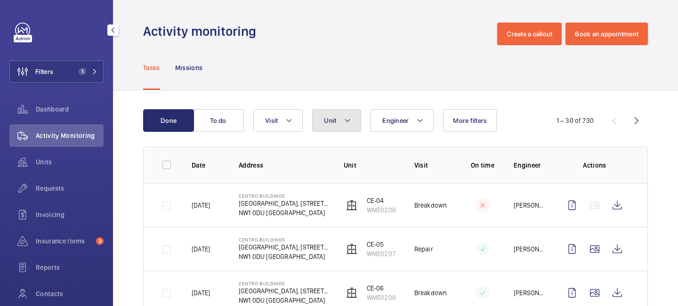
click at [350, 118] on mat-icon at bounding box center [348, 120] width 8 height 11
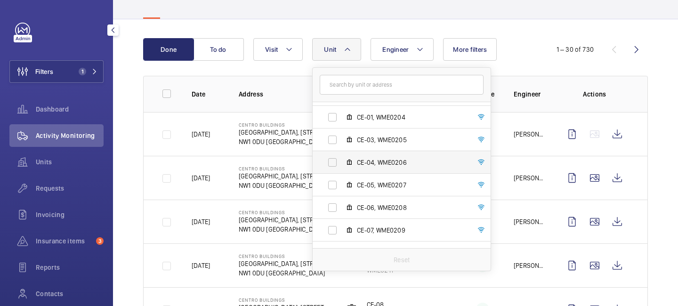
scroll to position [125, 0]
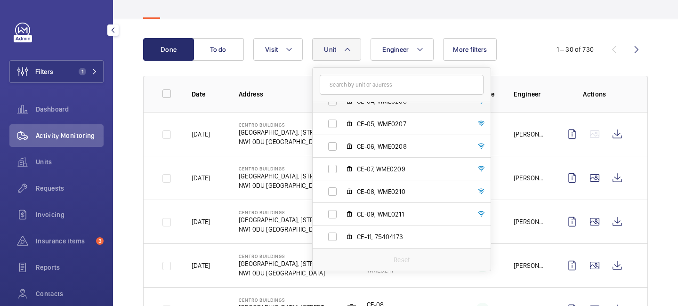
click at [428, 234] on span "CE-11, 75404173" at bounding box center [411, 236] width 109 height 9
click at [342, 234] on input "CE-11, 75404173" at bounding box center [332, 236] width 19 height 19
checkbox input "true"
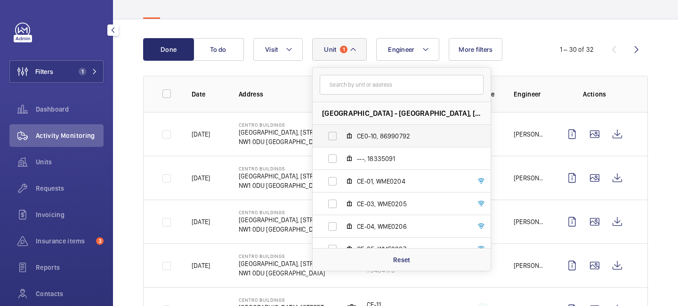
click at [410, 144] on label "CE0-10, 86990792" at bounding box center [394, 136] width 163 height 23
click at [342, 144] on input "CE0-10, 86990792" at bounding box center [332, 136] width 19 height 19
checkbox input "true"
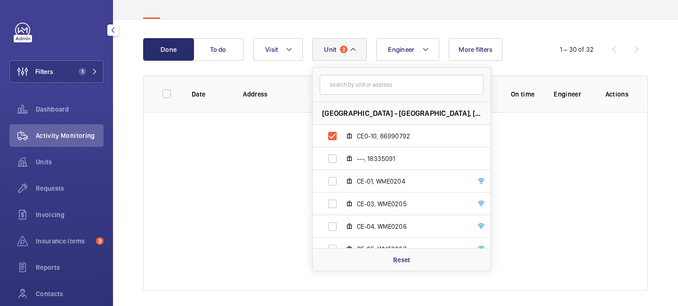
click at [504, 152] on div at bounding box center [396, 201] width 504 height 179
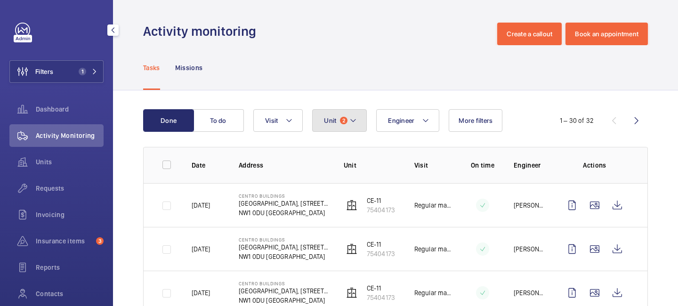
click at [359, 118] on button "Unit 2" at bounding box center [339, 120] width 55 height 23
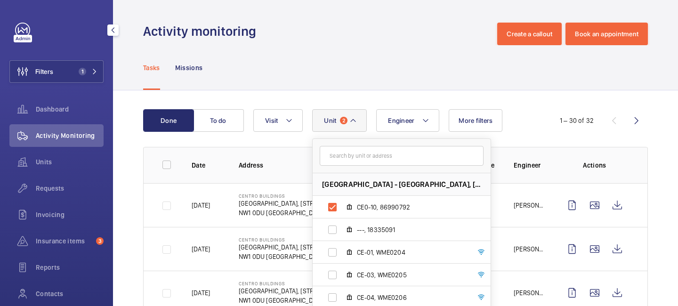
click at [389, 88] on div "Tasks Missions" at bounding box center [395, 67] width 505 height 45
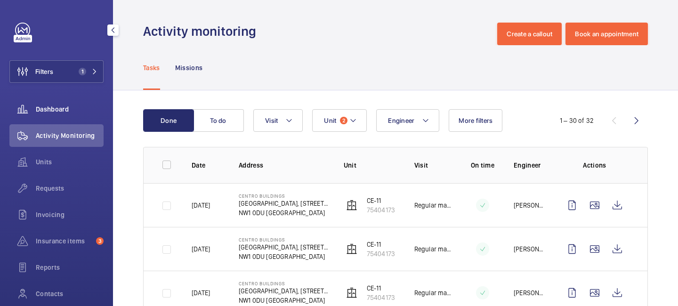
click at [52, 104] on span "Dashboard" at bounding box center [70, 108] width 68 height 9
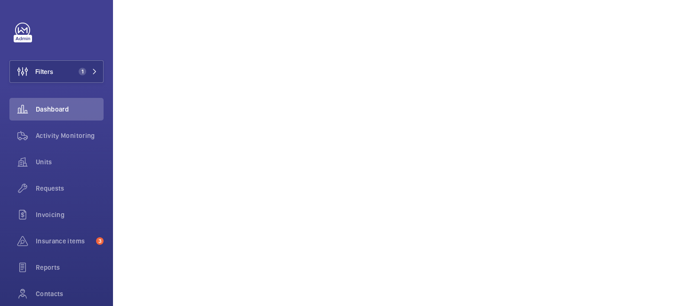
scroll to position [618, 0]
click at [48, 164] on span "Units" at bounding box center [70, 161] width 68 height 9
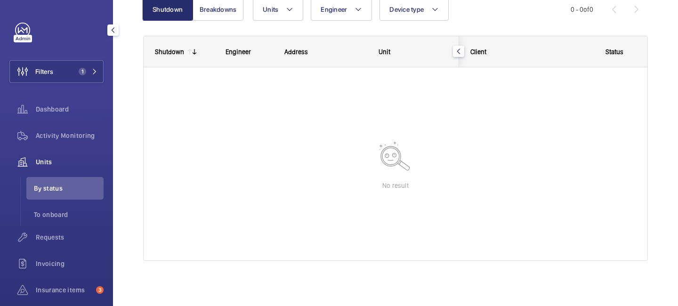
scroll to position [106, 0]
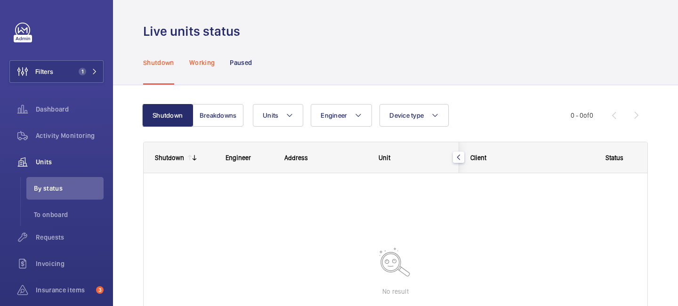
click at [212, 76] on div "Working" at bounding box center [201, 62] width 25 height 45
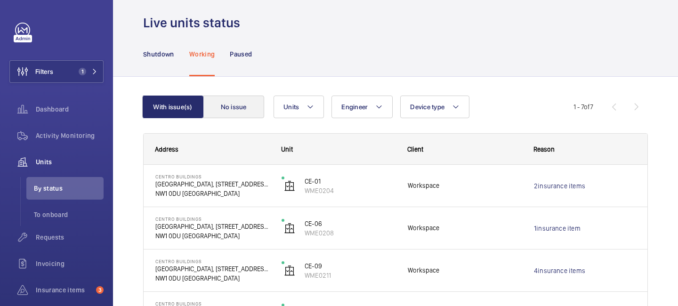
scroll to position [6, 0]
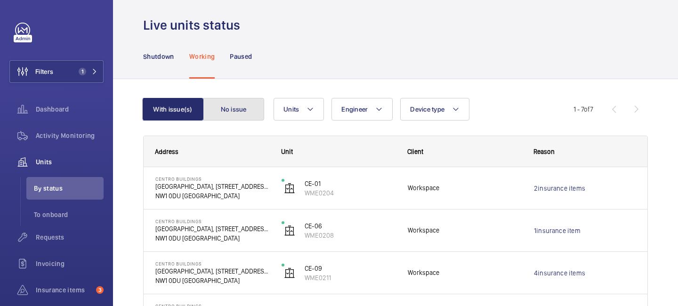
click at [244, 107] on button "No issue" at bounding box center [233, 109] width 61 height 23
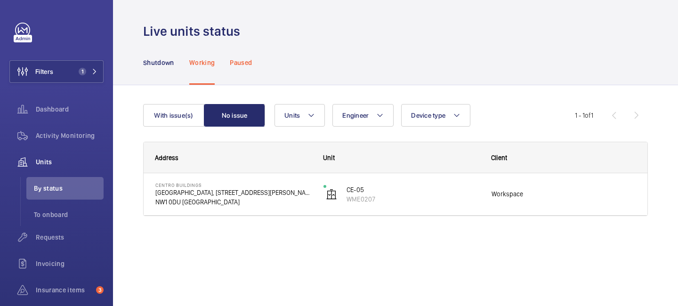
click at [242, 72] on div "Paused" at bounding box center [241, 62] width 22 height 45
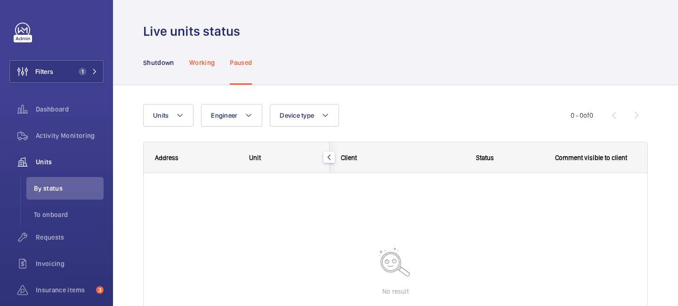
click at [208, 65] on p "Working" at bounding box center [201, 62] width 25 height 9
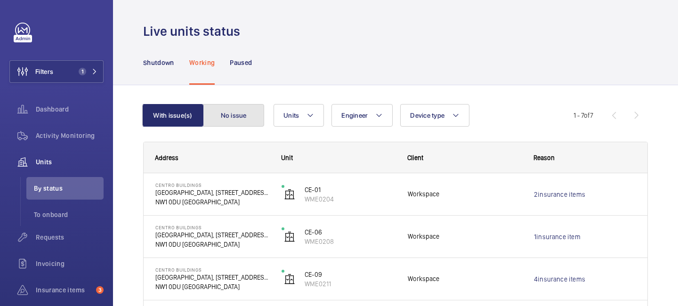
click at [237, 123] on button "No issue" at bounding box center [233, 115] width 61 height 23
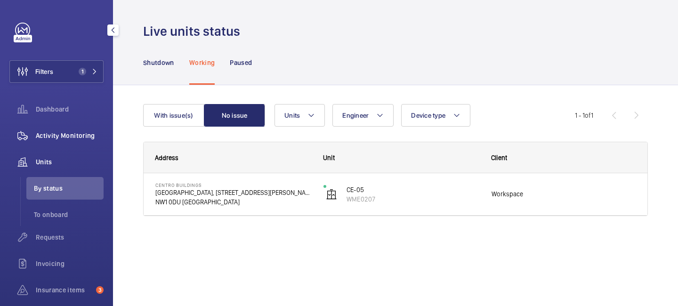
click at [67, 131] on span "Activity Monitoring" at bounding box center [70, 135] width 68 height 9
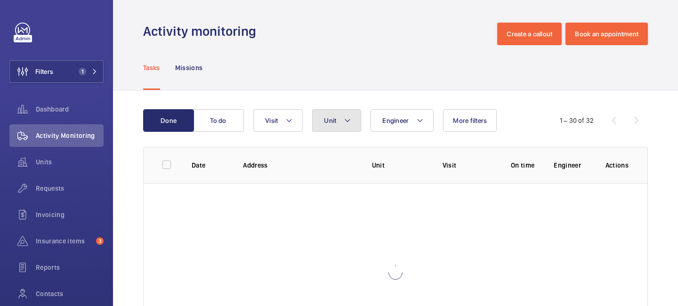
click at [341, 116] on button "Unit" at bounding box center [336, 120] width 49 height 23
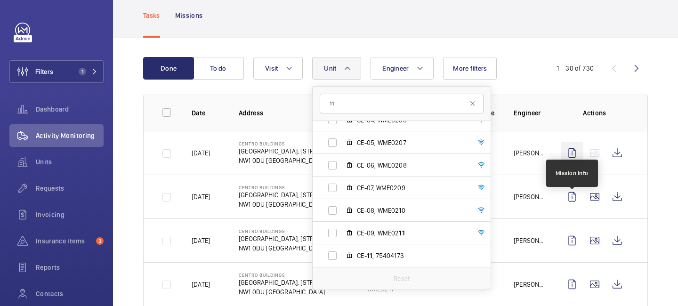
scroll to position [55, 0]
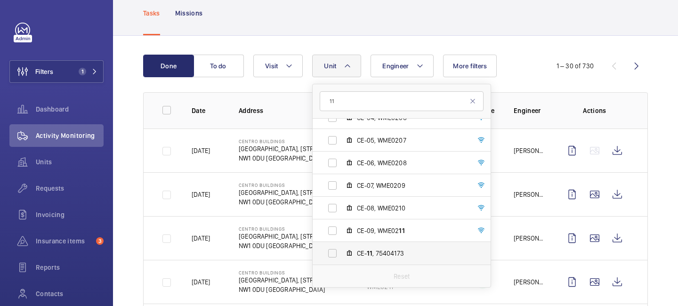
type input "11"
click at [458, 260] on label "CE- 11 , 75404173" at bounding box center [394, 253] width 163 height 23
click at [342, 260] on input "CE- 11 , 75404173" at bounding box center [332, 253] width 19 height 19
checkbox input "true"
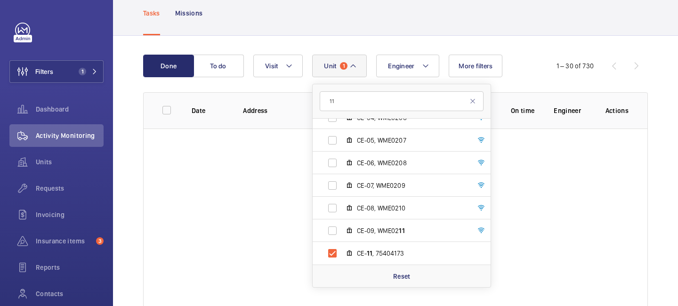
click at [535, 54] on div "Done To do Engineer Unit 1 11 Centro Buildings - Centro Buildings, 20-23 Mandel…" at bounding box center [395, 183] width 565 height 294
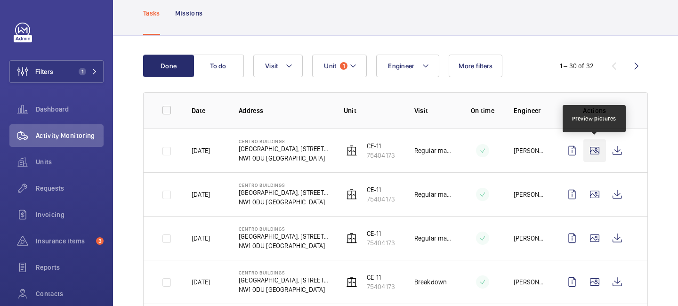
click at [589, 148] on wm-front-icon-button at bounding box center [594, 150] width 23 height 23
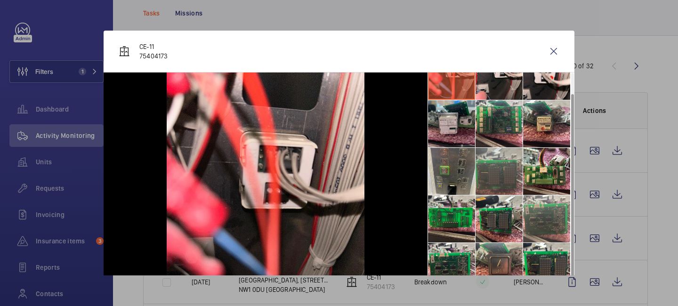
scroll to position [22, 0]
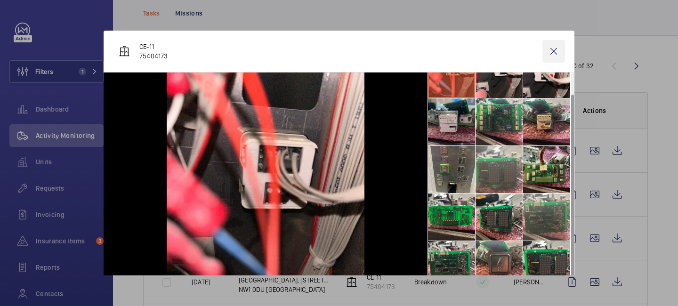
click at [555, 50] on wm-front-icon-button at bounding box center [553, 51] width 23 height 23
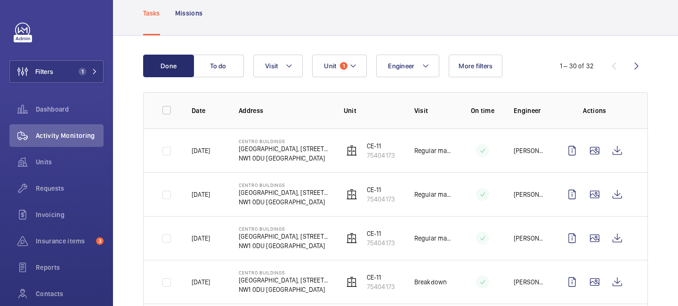
scroll to position [0, 0]
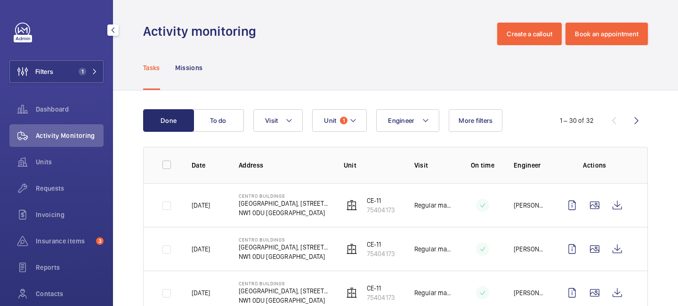
click at [113, 35] on button "button" at bounding box center [112, 29] width 11 height 11
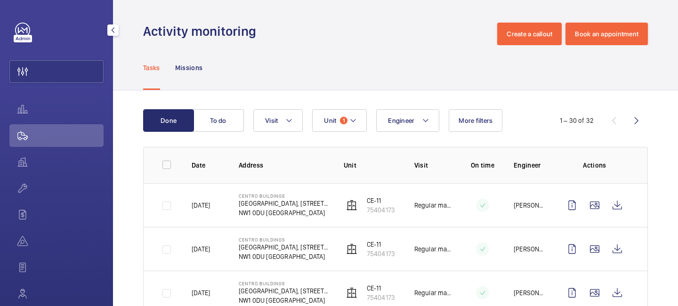
click at [112, 32] on mat-icon "button" at bounding box center [112, 30] width 11 height 8
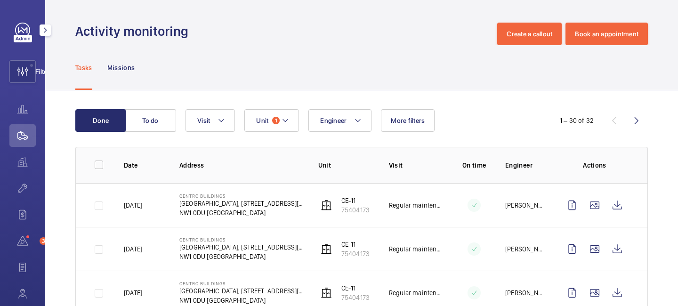
click at [51, 32] on mat-icon "button" at bounding box center [45, 30] width 11 height 8
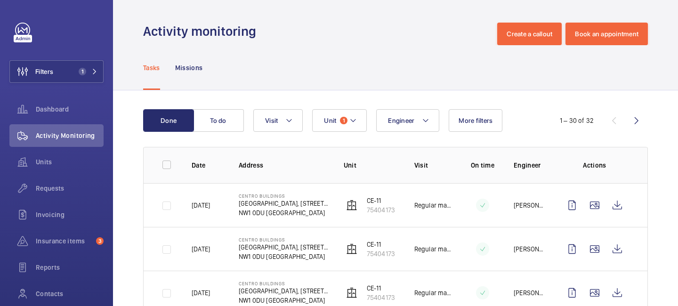
click at [142, 49] on div "Tasks Missions" at bounding box center [395, 67] width 565 height 45
click at [113, 27] on mat-icon "button" at bounding box center [112, 30] width 11 height 8
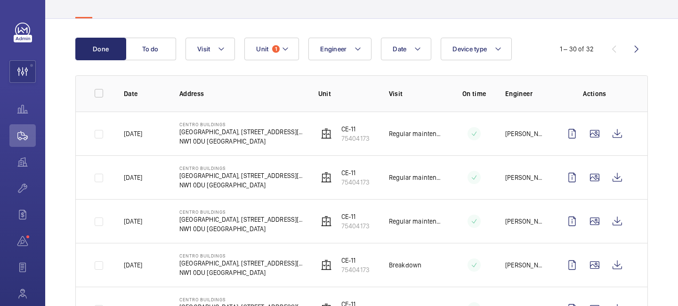
scroll to position [74, 0]
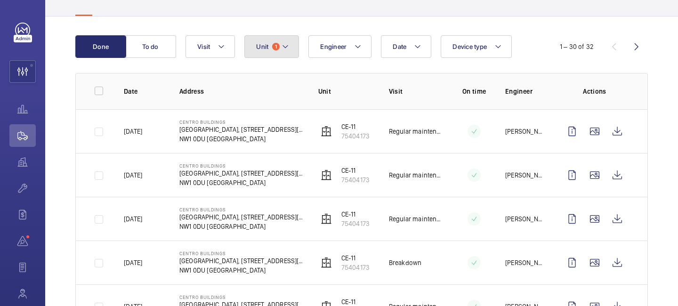
click at [290, 45] on button "Unit 1" at bounding box center [271, 46] width 55 height 23
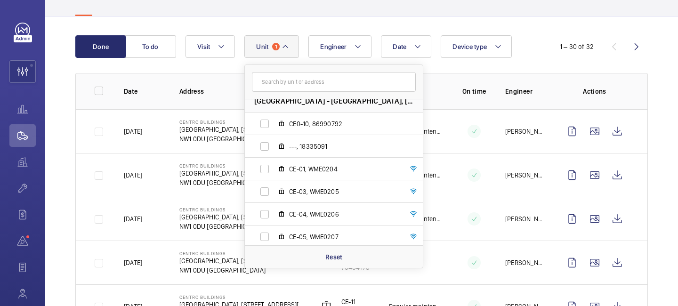
scroll to position [0, 0]
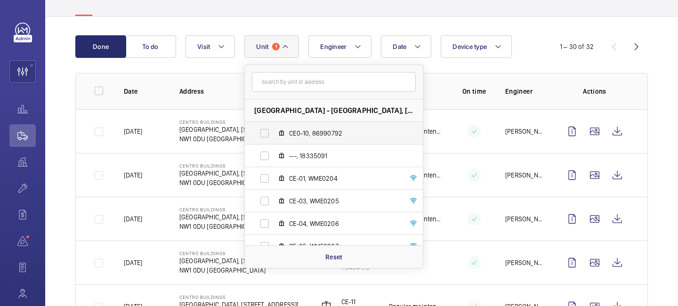
click at [312, 138] on label "CE0-10, 86990792" at bounding box center [326, 133] width 163 height 23
click at [274, 138] on input "CE0-10, 86990792" at bounding box center [264, 133] width 19 height 19
checkbox input "true"
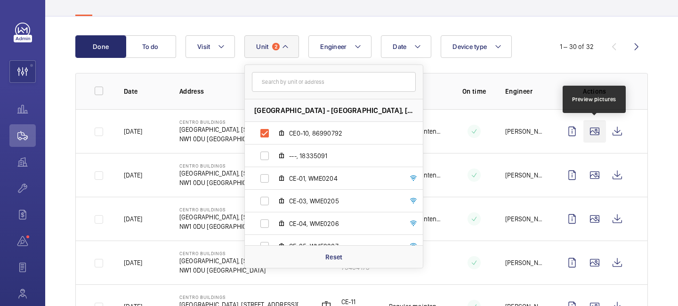
click at [587, 128] on wm-front-icon-button at bounding box center [594, 131] width 23 height 23
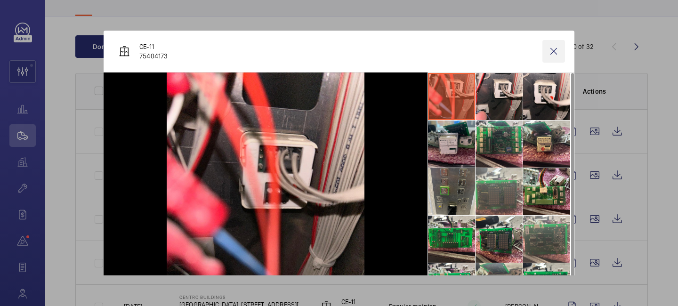
click at [563, 43] on wm-front-icon-button at bounding box center [553, 51] width 23 height 23
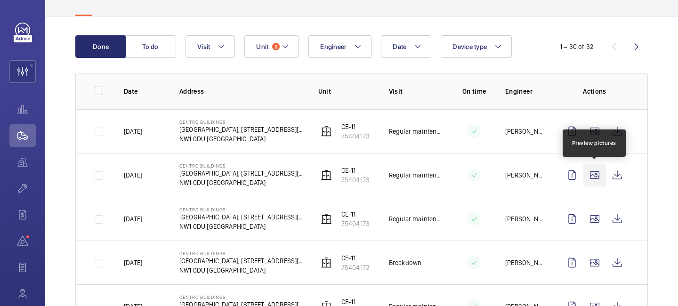
click at [589, 183] on wm-front-icon-button at bounding box center [594, 175] width 23 height 23
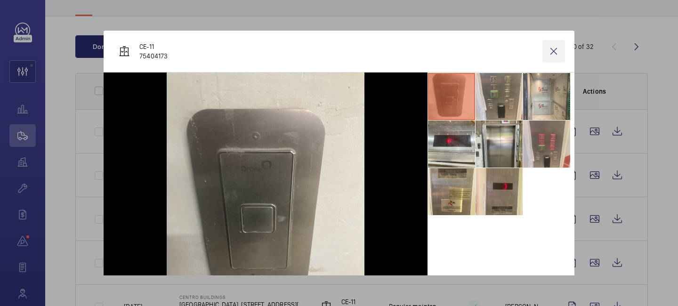
click at [555, 50] on wm-front-icon-button at bounding box center [553, 51] width 23 height 23
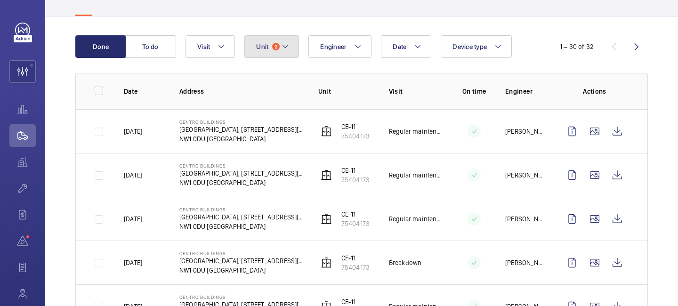
click at [291, 45] on button "Unit 2" at bounding box center [271, 46] width 55 height 23
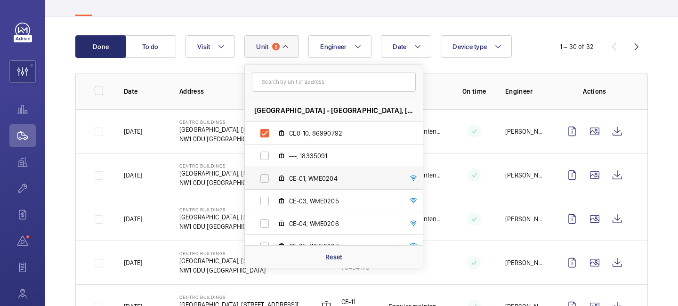
scroll to position [125, 0]
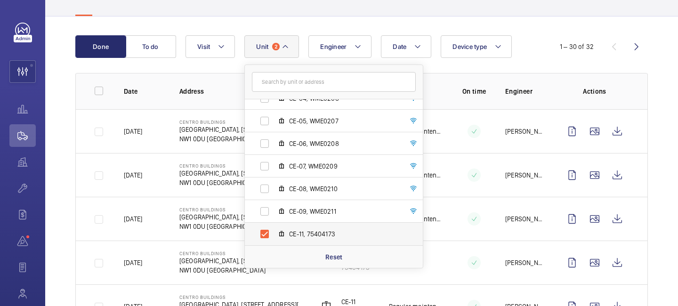
click at [293, 234] on span "CE-11, 75404173" at bounding box center [343, 233] width 109 height 9
click at [274, 234] on input "CE-11, 75404173" at bounding box center [264, 234] width 19 height 19
checkbox input "false"
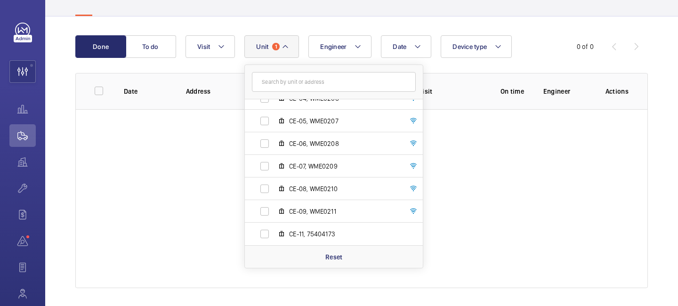
click at [460, 118] on wm-front-table-empty-state "No task found" at bounding box center [361, 198] width 571 height 179
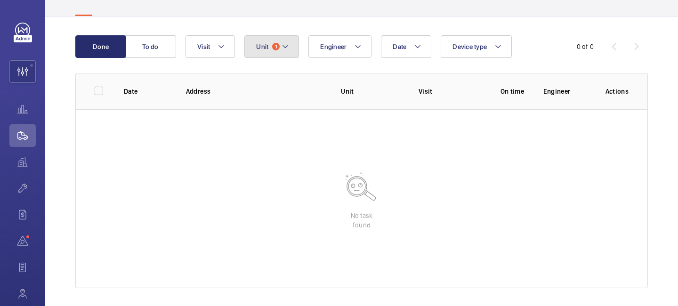
click at [284, 49] on mat-icon at bounding box center [285, 46] width 8 height 11
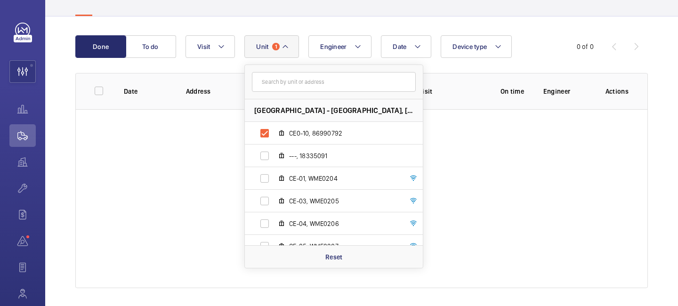
click at [492, 131] on wm-front-table-empty-state "No task found" at bounding box center [361, 198] width 571 height 179
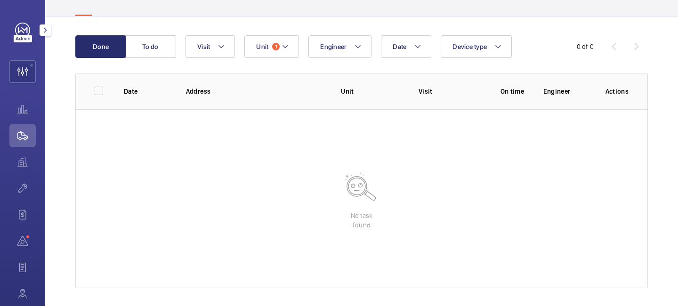
click at [44, 33] on mat-icon "button" at bounding box center [45, 30] width 11 height 8
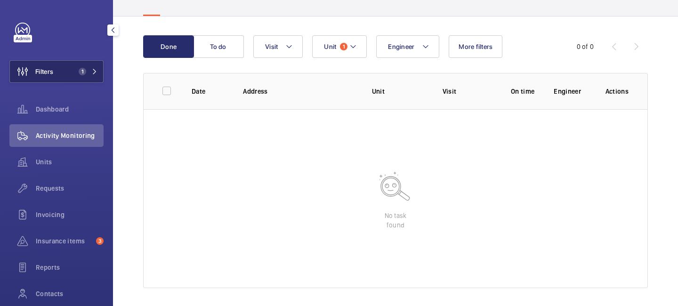
click at [95, 65] on button "Filters 1" at bounding box center [56, 71] width 94 height 23
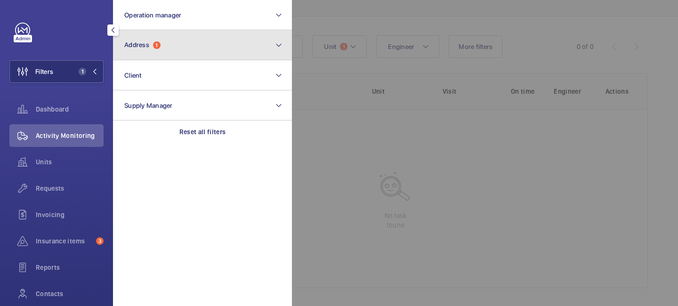
click at [193, 56] on button "Address 1" at bounding box center [202, 45] width 179 height 30
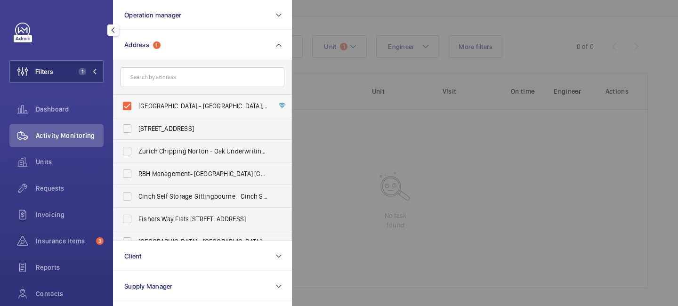
click at [128, 106] on label "Centro Buildings - Centro Buildings, 20-23 Mandela Street, Camden, London, NW1 …" at bounding box center [195, 106] width 164 height 23
click at [128, 106] on input "Centro Buildings - Centro Buildings, 20-23 Mandela Street, Camden, London, NW1 …" at bounding box center [127, 105] width 19 height 19
checkbox input "false"
click at [161, 72] on input "text" at bounding box center [202, 77] width 164 height 20
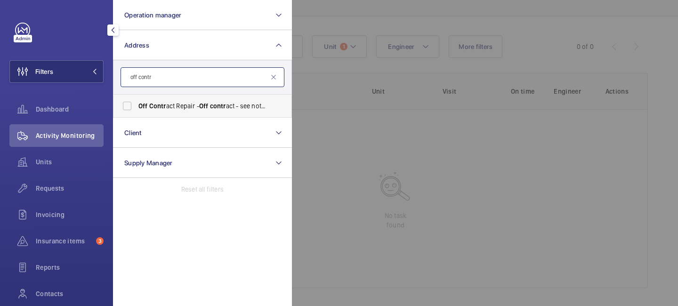
type input "off contr"
click at [159, 102] on span "Contr" at bounding box center [157, 106] width 17 height 8
click at [137, 102] on input "Off Contr act Repair - Off contr act - see notes in description, LONDON XXXX" at bounding box center [127, 105] width 19 height 19
checkbox input "true"
click at [410, 103] on div at bounding box center [631, 153] width 678 height 306
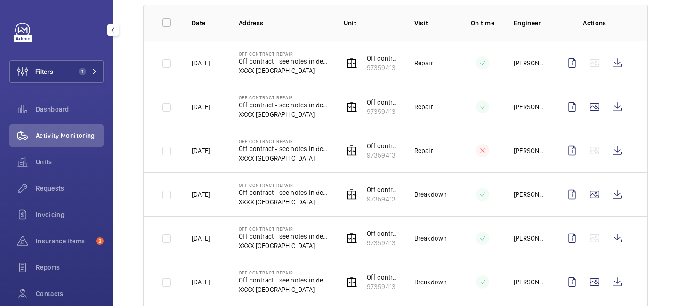
scroll to position [152, 0]
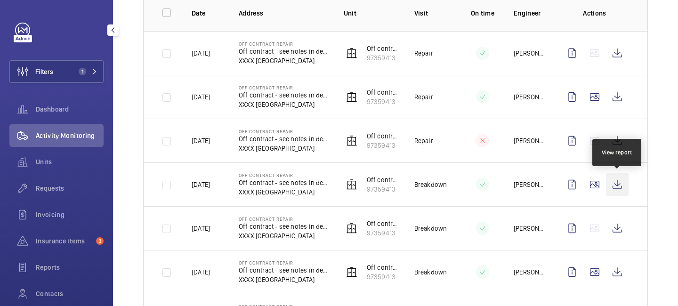
click at [617, 187] on wm-front-icon-button at bounding box center [617, 184] width 23 height 23
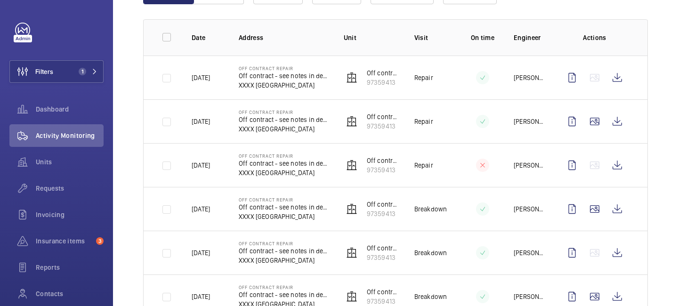
scroll to position [130, 0]
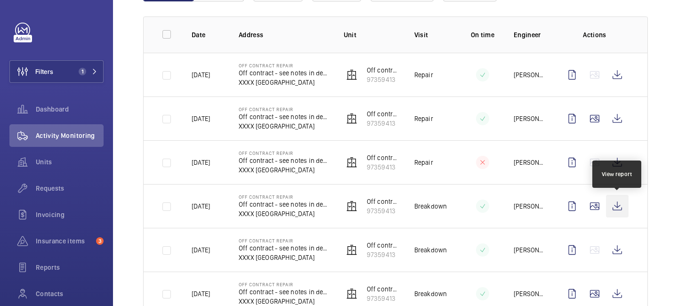
click at [615, 208] on wm-front-icon-button at bounding box center [617, 206] width 23 height 23
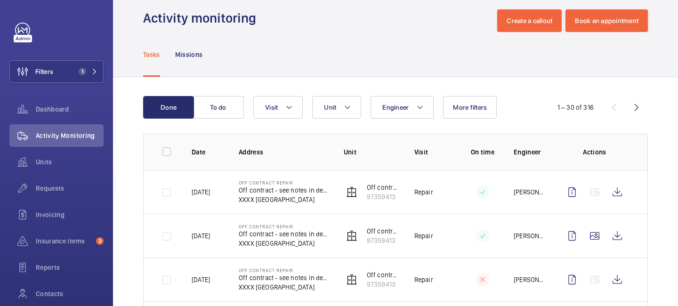
scroll to position [0, 0]
